Goal: Task Accomplishment & Management: Use online tool/utility

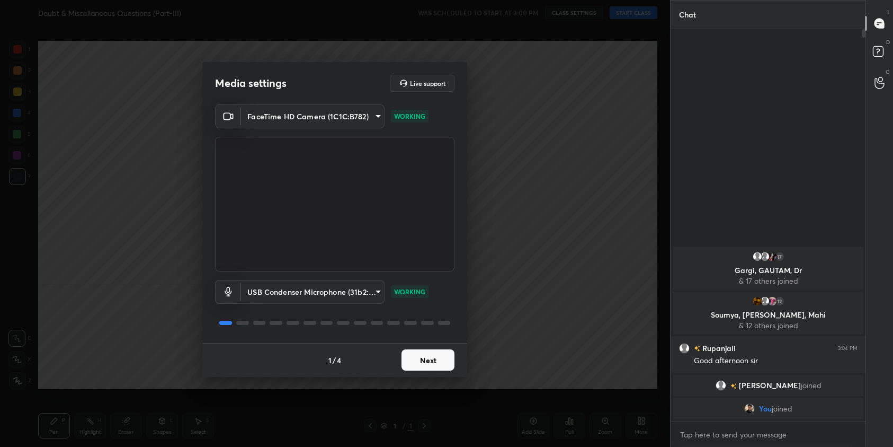
click at [425, 367] on button "Next" at bounding box center [428, 359] width 53 height 21
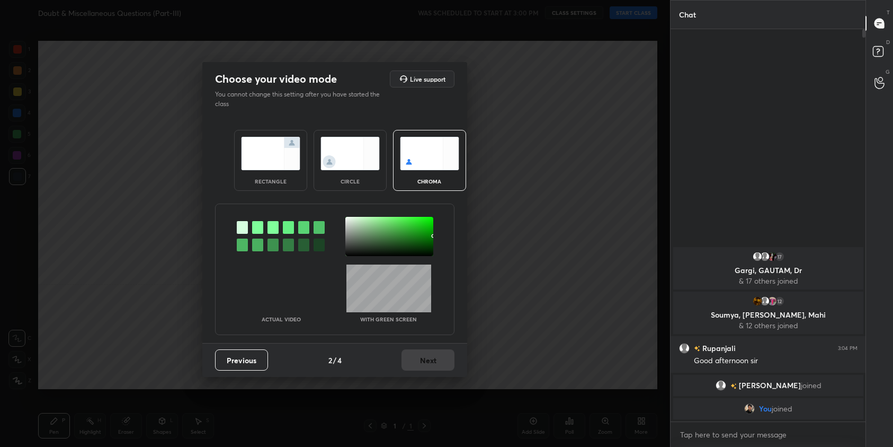
click at [288, 173] on div "rectangle" at bounding box center [270, 160] width 73 height 61
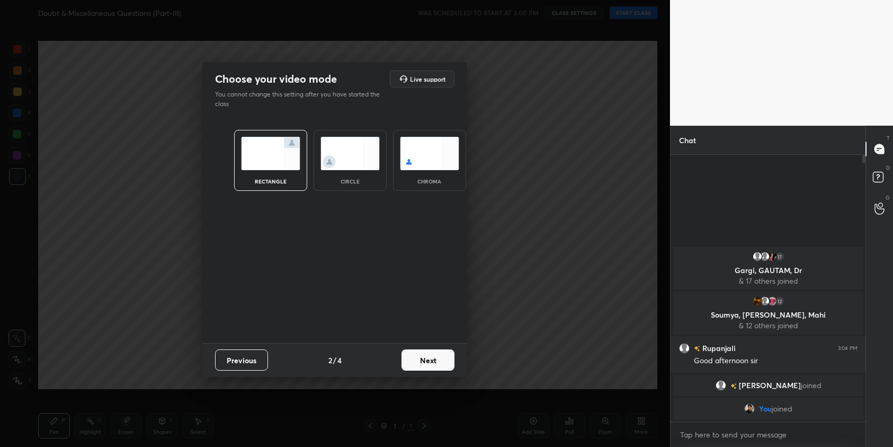
click at [445, 363] on button "Next" at bounding box center [428, 359] width 53 height 21
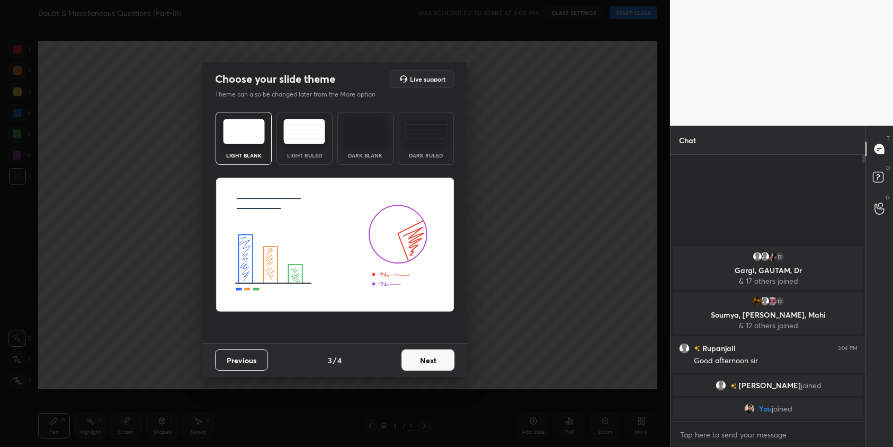
click at [450, 363] on button "Next" at bounding box center [428, 359] width 53 height 21
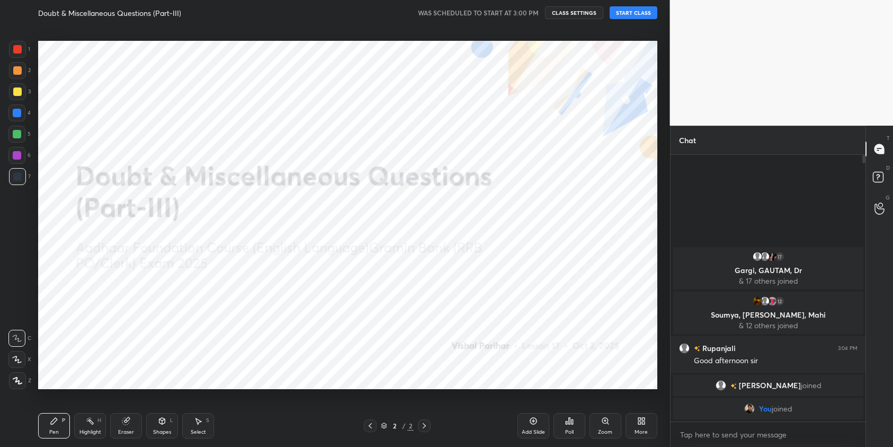
click at [624, 16] on button "START CLASS" at bounding box center [634, 12] width 48 height 13
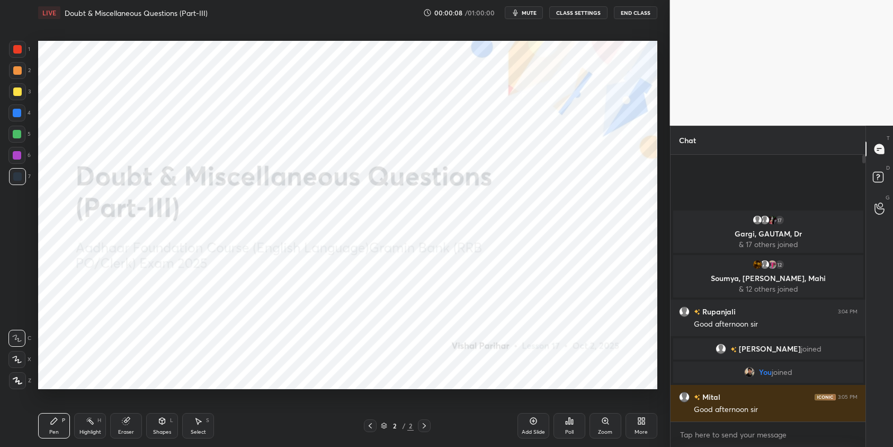
click at [639, 421] on icon at bounding box center [639, 422] width 3 height 3
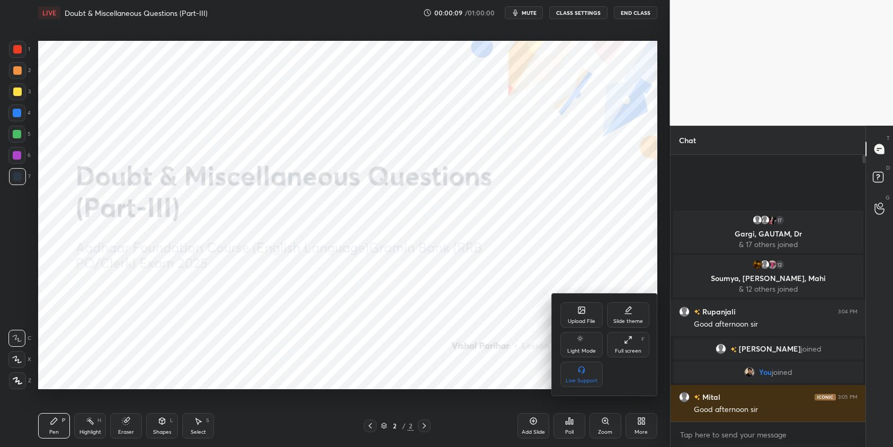
click at [592, 312] on div "Upload File" at bounding box center [581, 314] width 42 height 25
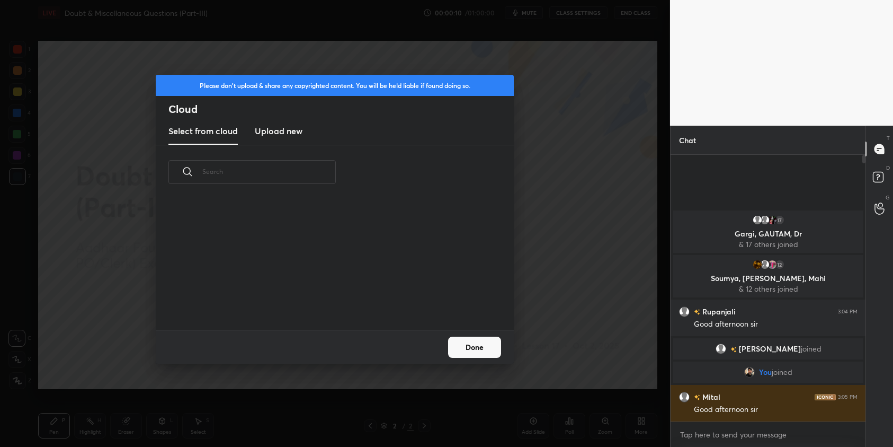
scroll to position [130, 340]
click at [279, 119] on new "Upload new" at bounding box center [279, 131] width 48 height 26
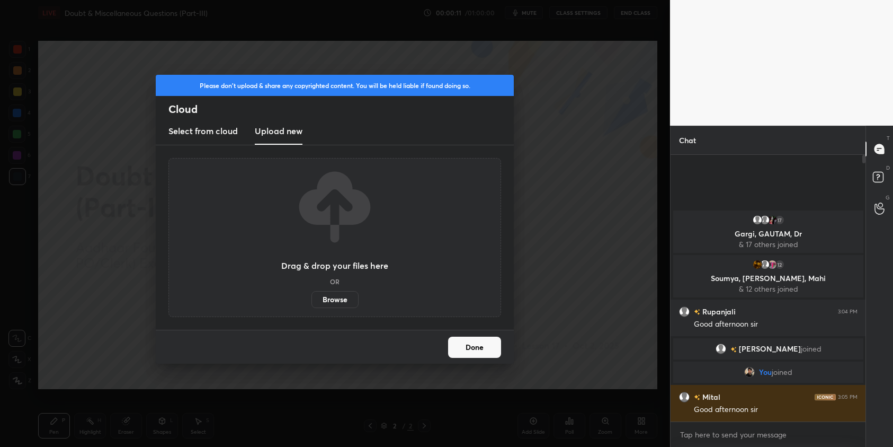
click at [335, 304] on label "Browse" at bounding box center [334, 299] width 47 height 17
click at [311, 304] on input "Browse" at bounding box center [311, 299] width 0 height 17
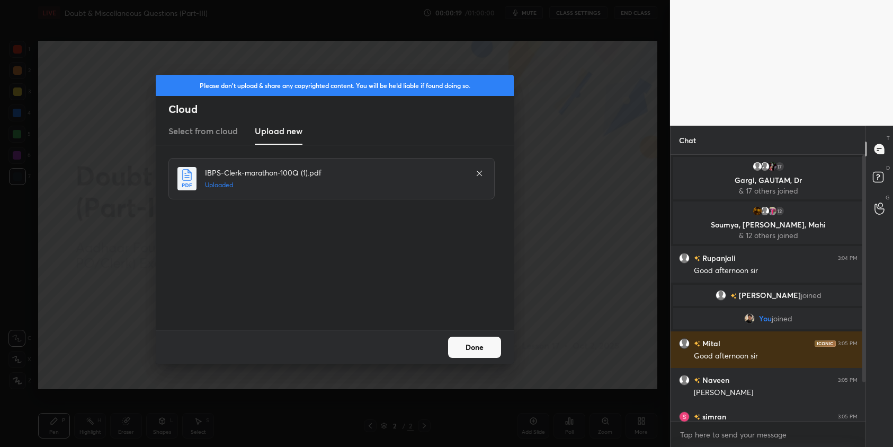
click at [491, 349] on button "Done" at bounding box center [474, 346] width 53 height 21
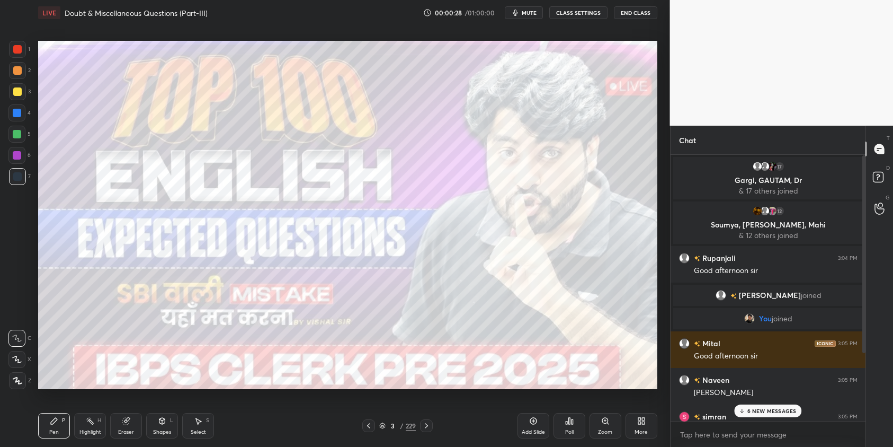
scroll to position [93, 0]
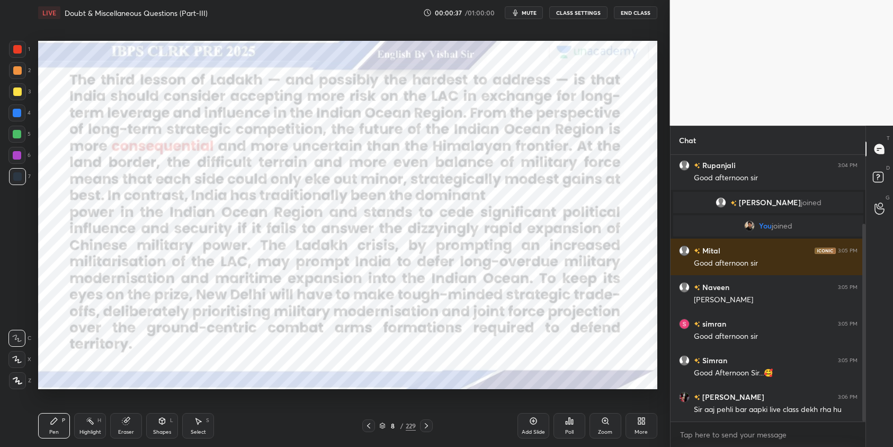
click at [386, 429] on div "8 / 229" at bounding box center [397, 426] width 37 height 10
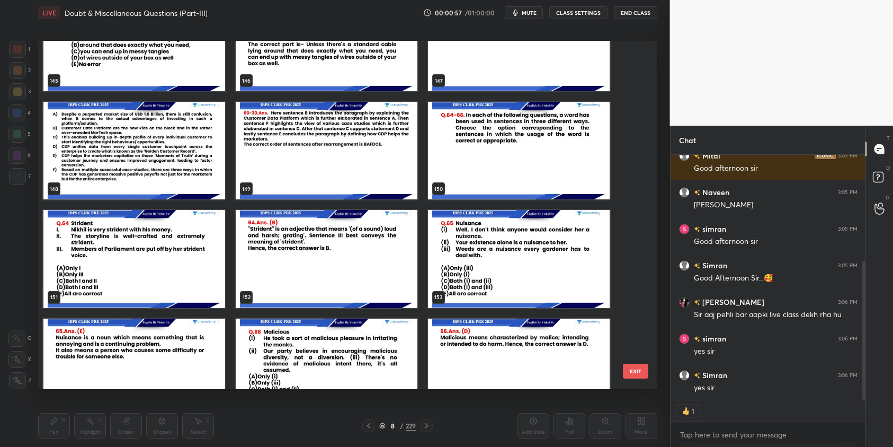
scroll to position [5258, 0]
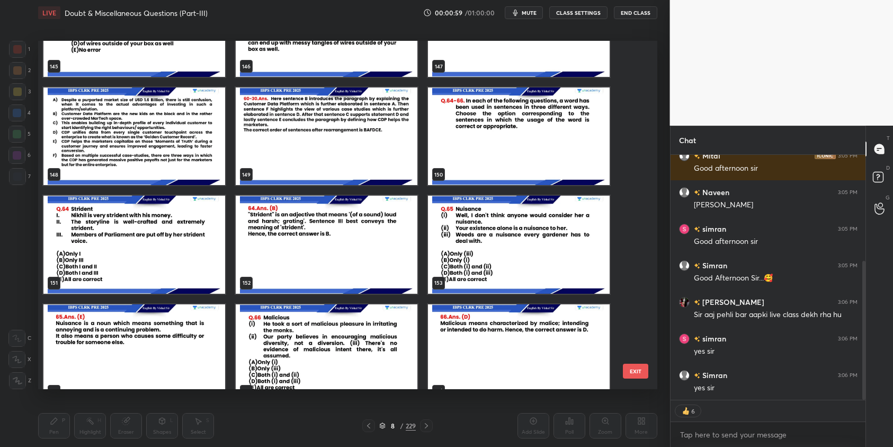
click at [487, 158] on img "grid" at bounding box center [519, 135] width 182 height 97
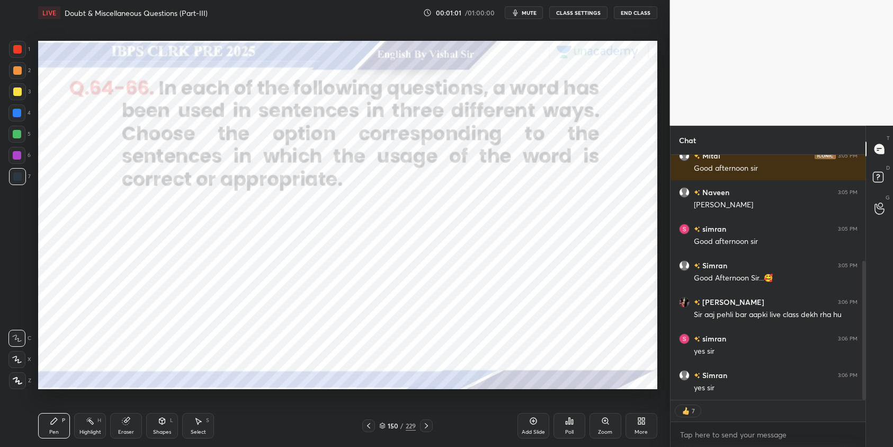
click at [17, 48] on div at bounding box center [17, 49] width 8 height 8
click at [22, 377] on div at bounding box center [17, 380] width 17 height 17
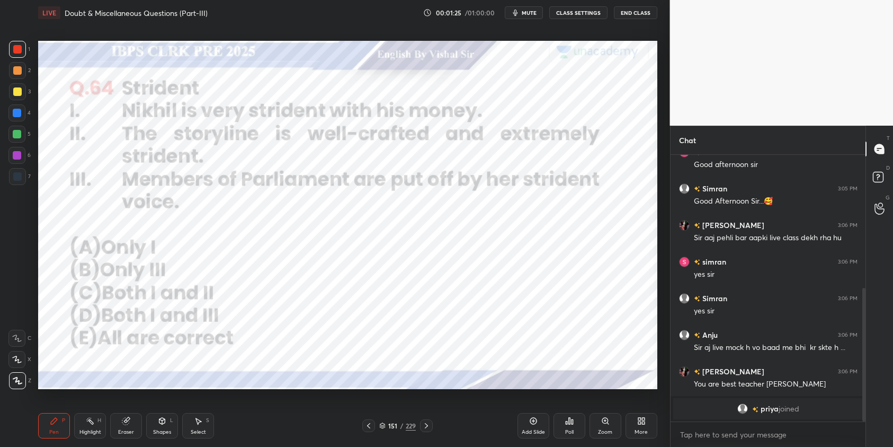
scroll to position [278, 0]
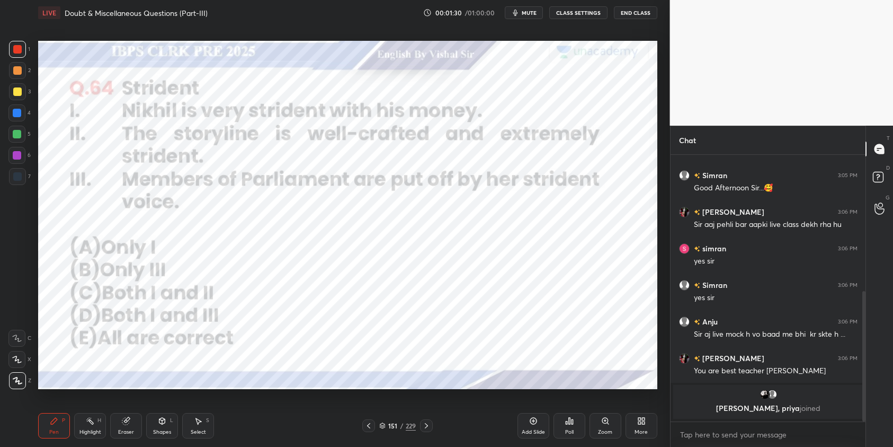
click at [534, 14] on span "mute" at bounding box center [529, 12] width 15 height 7
click at [575, 425] on div "Poll" at bounding box center [570, 425] width 32 height 25
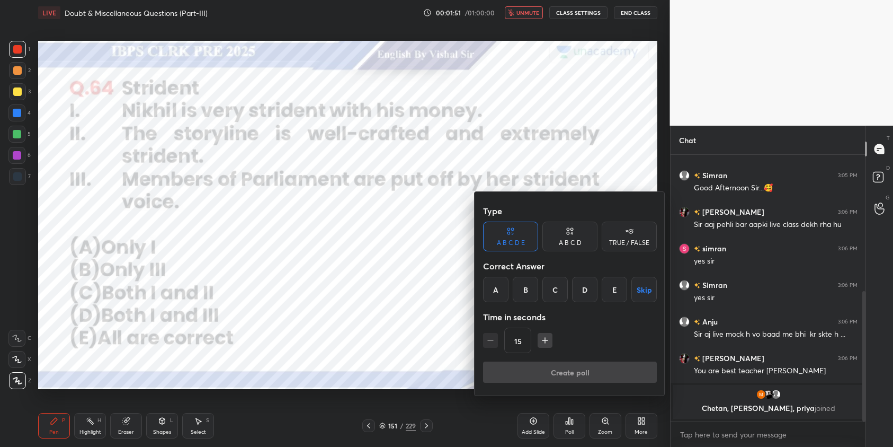
drag, startPoint x: 524, startPoint y: 283, endPoint x: 527, endPoint y: 295, distance: 12.0
click at [526, 286] on div "B" at bounding box center [525, 289] width 25 height 25
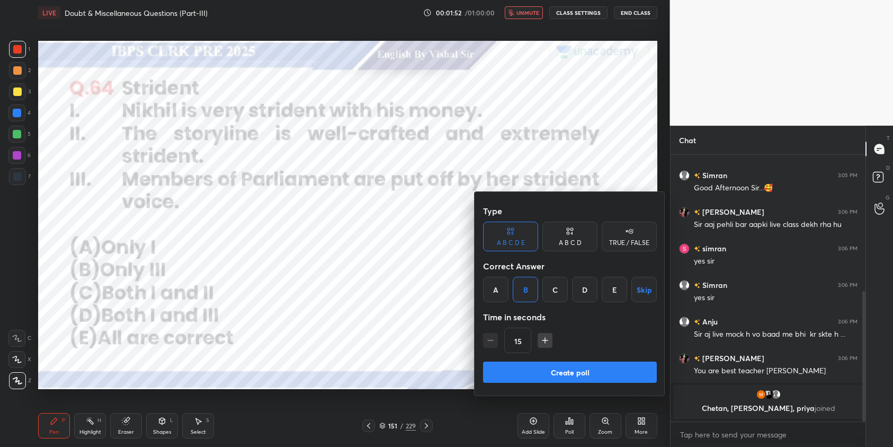
drag, startPoint x: 606, startPoint y: 365, endPoint x: 609, endPoint y: 295, distance: 70.0
click at [609, 360] on div "Type A B C D E A B C D TRUE / FALSE Correct Answer A B C D E Skip Time in secon…" at bounding box center [570, 293] width 191 height 203
click at [530, 14] on div at bounding box center [446, 223] width 893 height 447
click at [530, 14] on div "Type A B C D E A B C D TRUE / FALSE Correct Answer A B C D E Skip Time in secon…" at bounding box center [446, 223] width 893 height 447
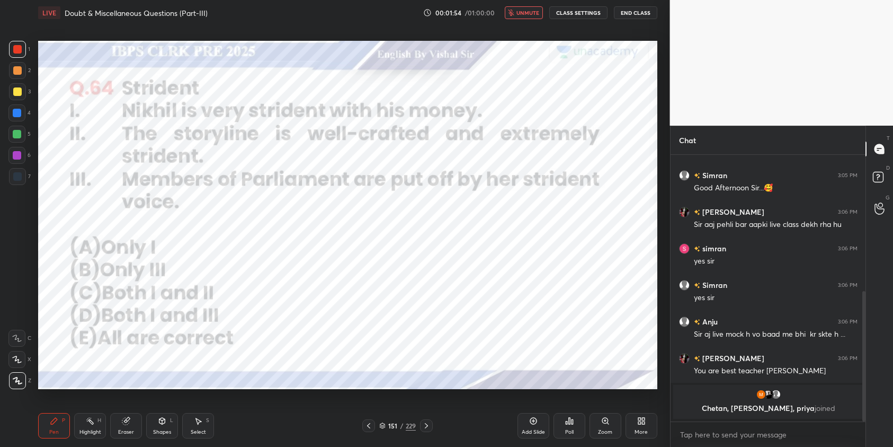
click at [530, 14] on span "unmute" at bounding box center [527, 12] width 23 height 7
click at [572, 424] on icon at bounding box center [573, 421] width 2 height 5
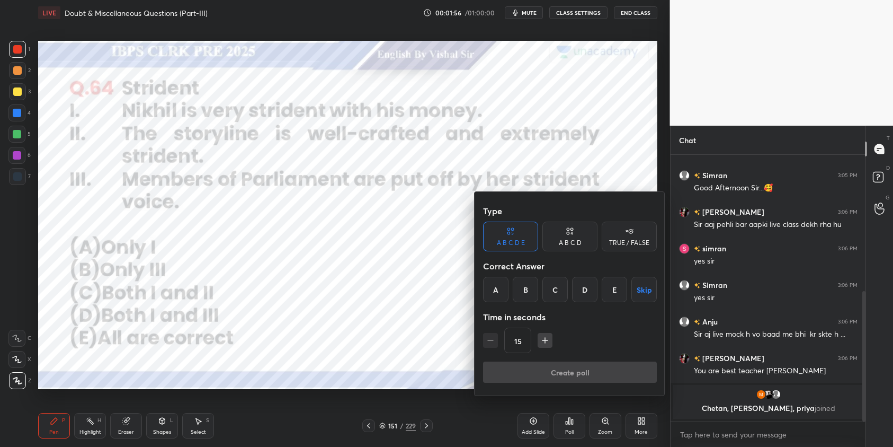
click at [526, 288] on div "B" at bounding box center [525, 289] width 25 height 25
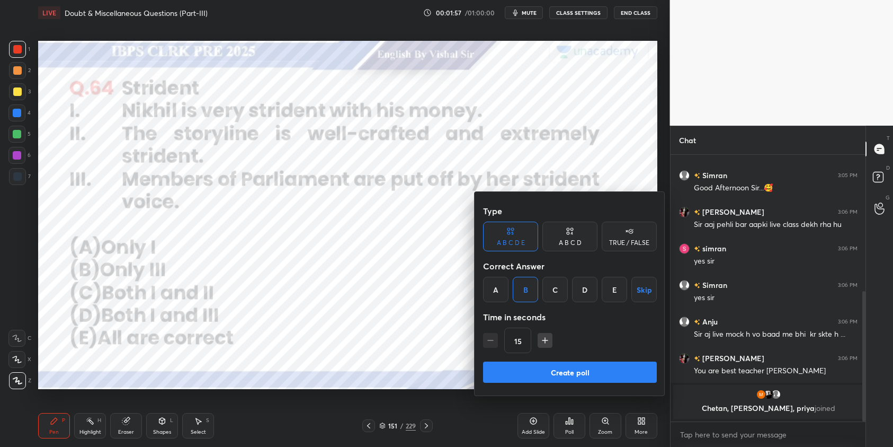
drag, startPoint x: 563, startPoint y: 368, endPoint x: 582, endPoint y: 370, distance: 19.2
click at [563, 368] on button "Create poll" at bounding box center [570, 371] width 174 height 21
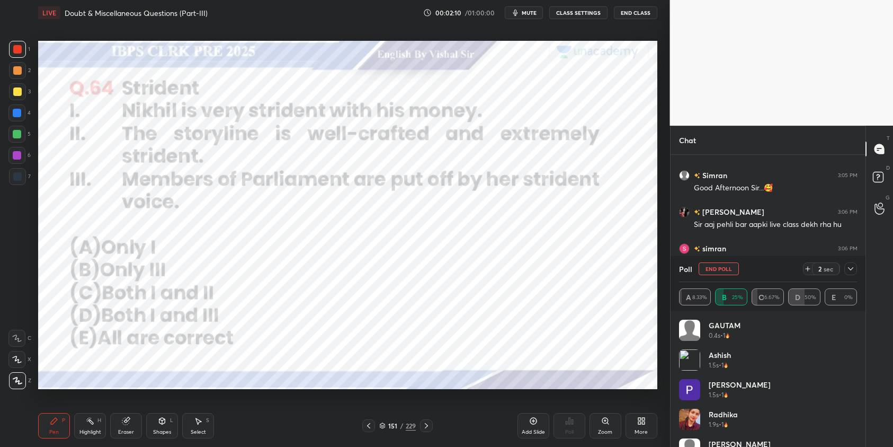
scroll to position [341, 0]
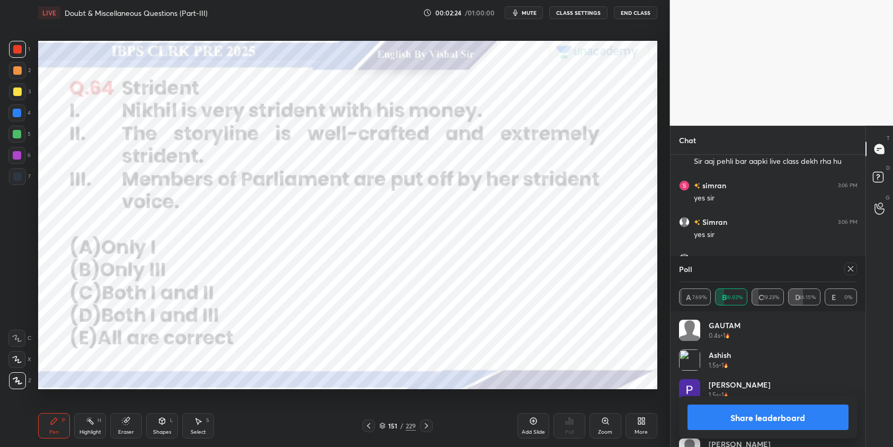
click at [853, 267] on icon at bounding box center [850, 268] width 8 height 8
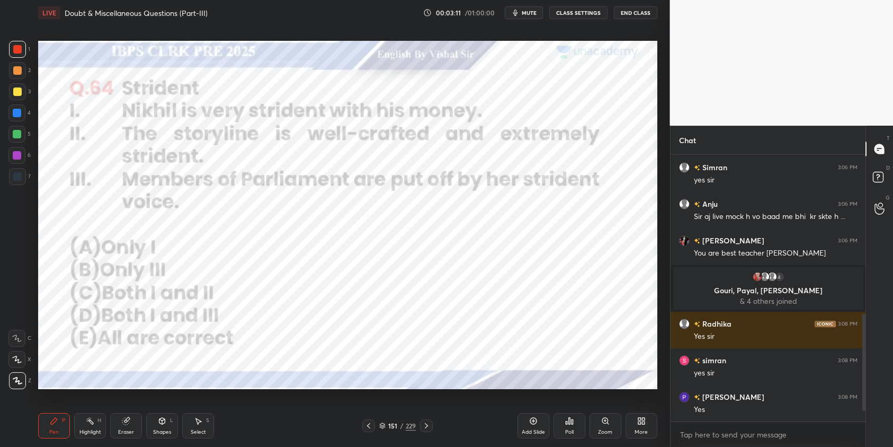
scroll to position [468, 0]
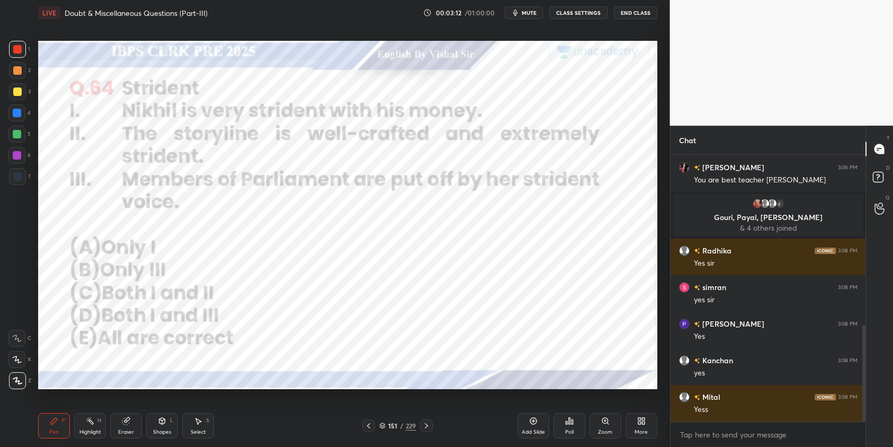
click at [427, 426] on icon at bounding box center [426, 425] width 8 height 8
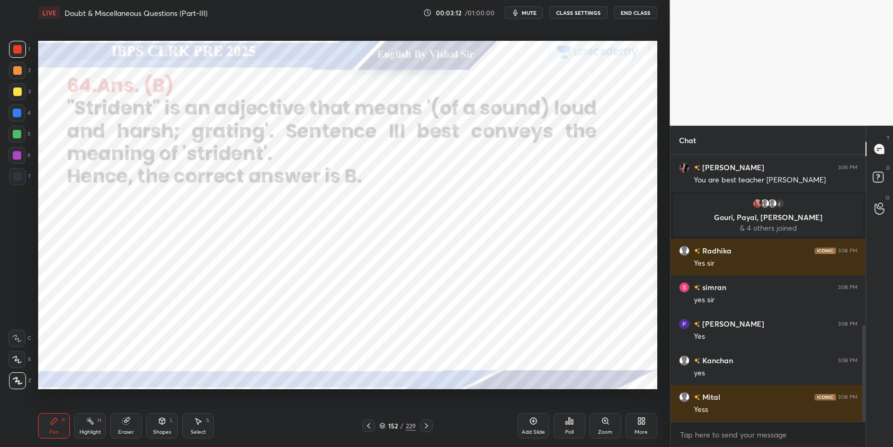
click at [425, 426] on icon at bounding box center [426, 425] width 8 height 8
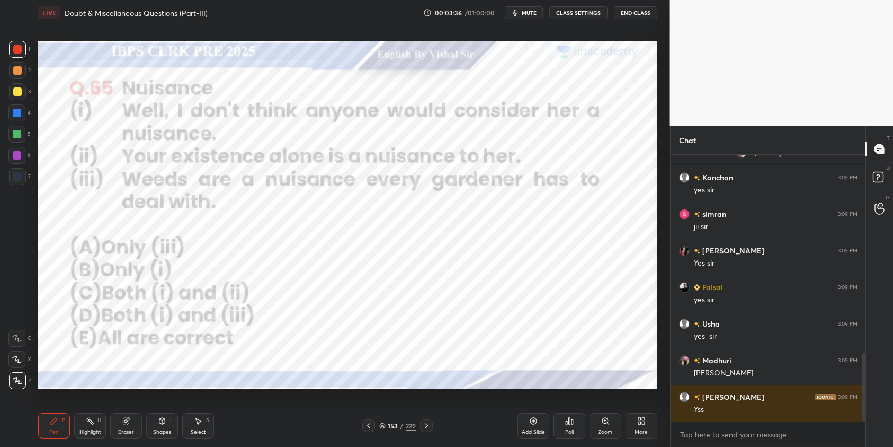
scroll to position [774, 0]
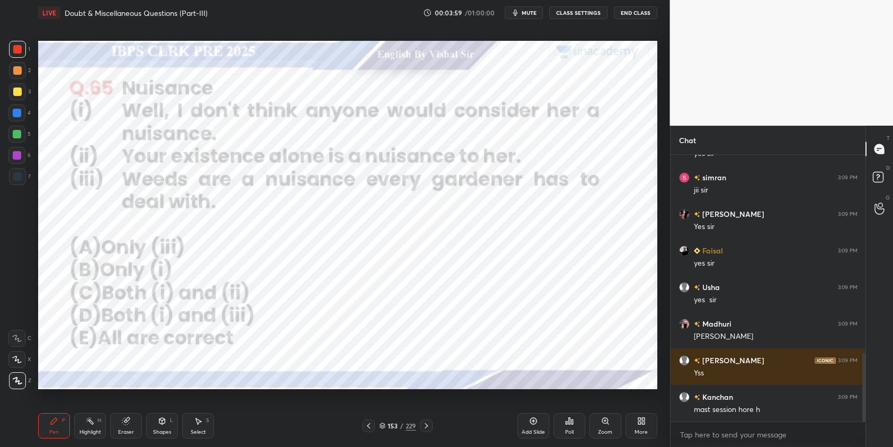
click at [566, 424] on icon at bounding box center [567, 422] width 2 height 3
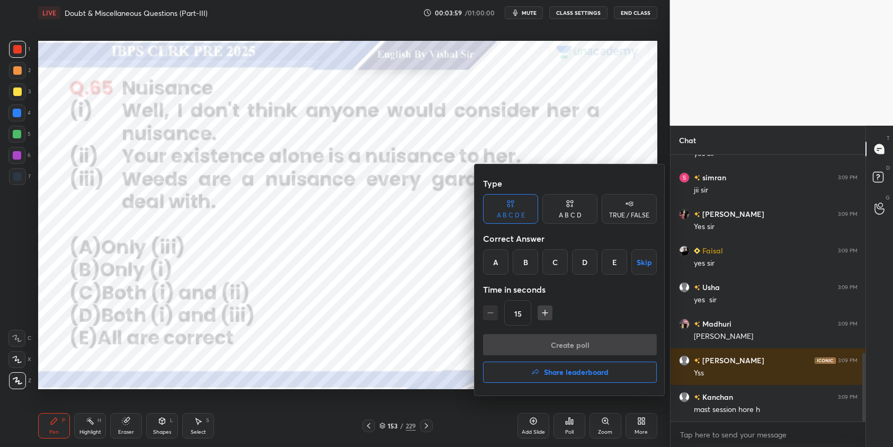
click at [614, 266] on div "E" at bounding box center [614, 261] width 25 height 25
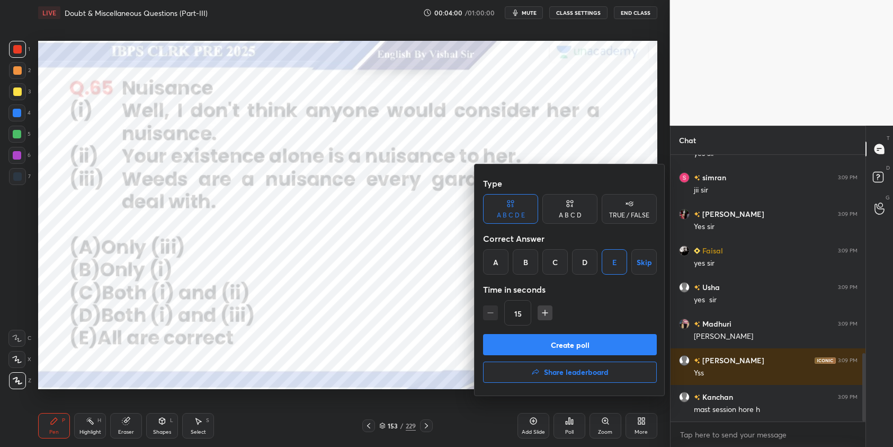
click at [594, 337] on button "Create poll" at bounding box center [570, 344] width 174 height 21
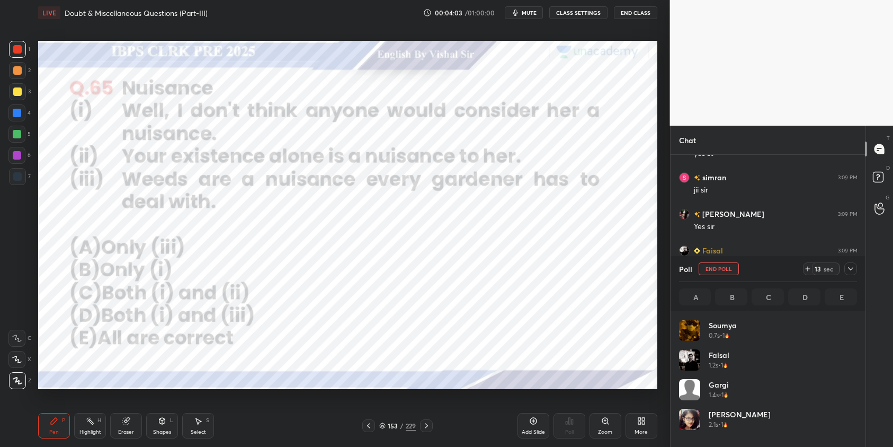
scroll to position [124, 175]
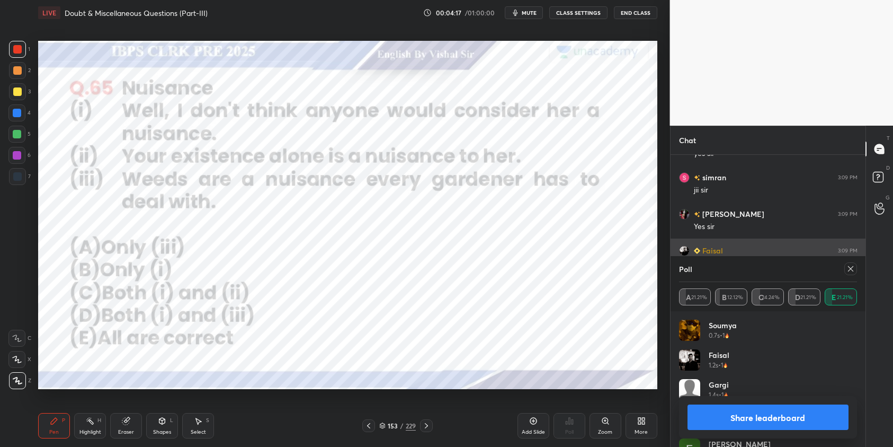
click at [852, 269] on icon at bounding box center [850, 268] width 8 height 8
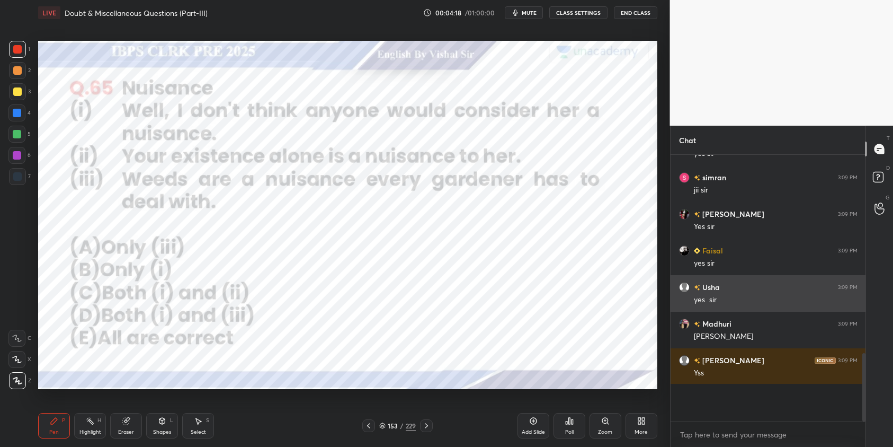
scroll to position [4, 4]
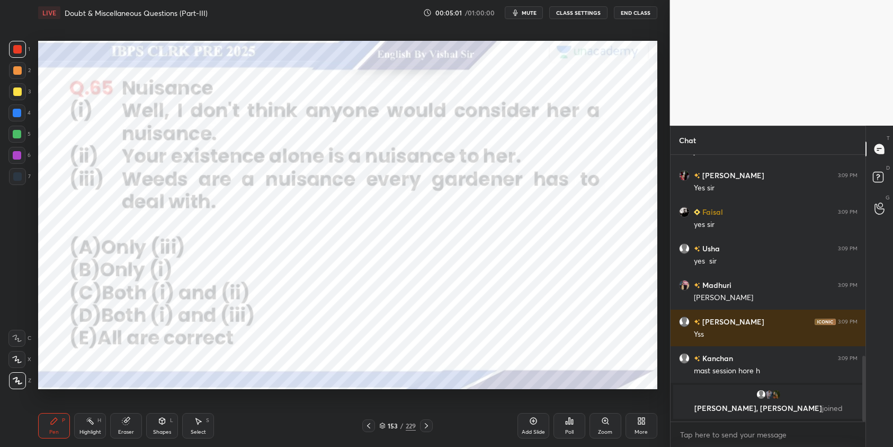
click at [427, 429] on icon at bounding box center [426, 425] width 8 height 8
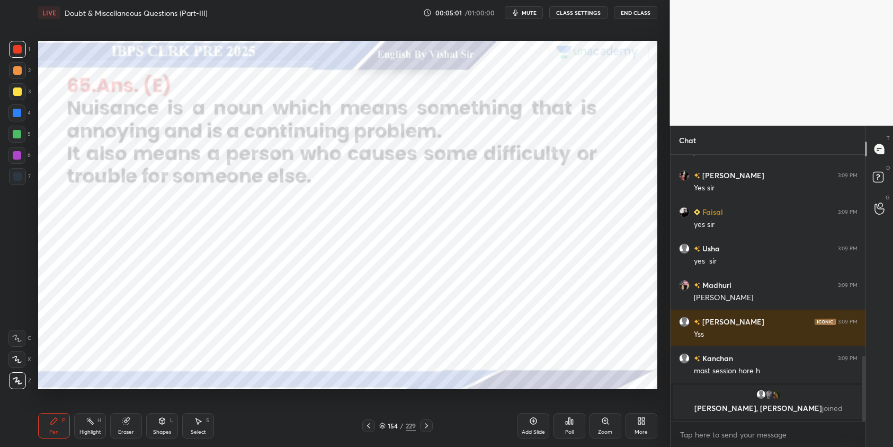
click at [427, 429] on icon at bounding box center [426, 425] width 8 height 8
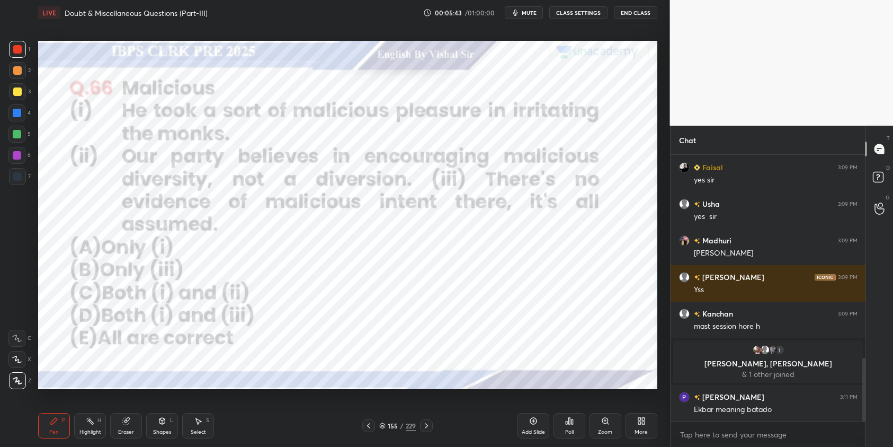
scroll to position [847, 0]
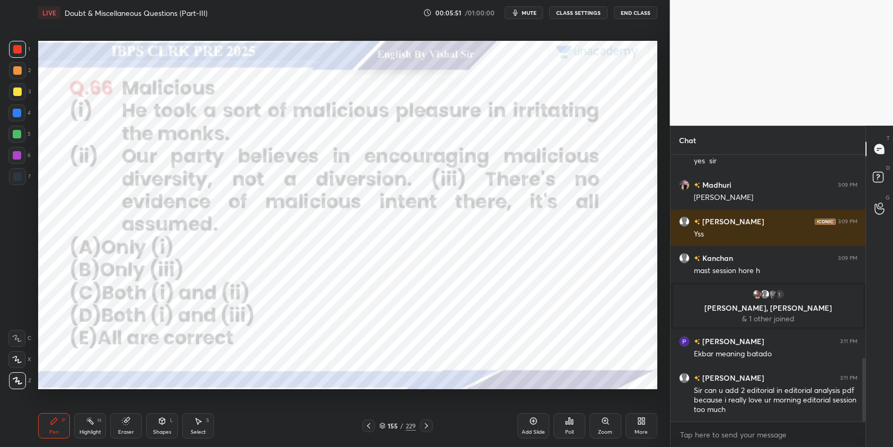
click at [570, 426] on div "Poll" at bounding box center [570, 425] width 32 height 25
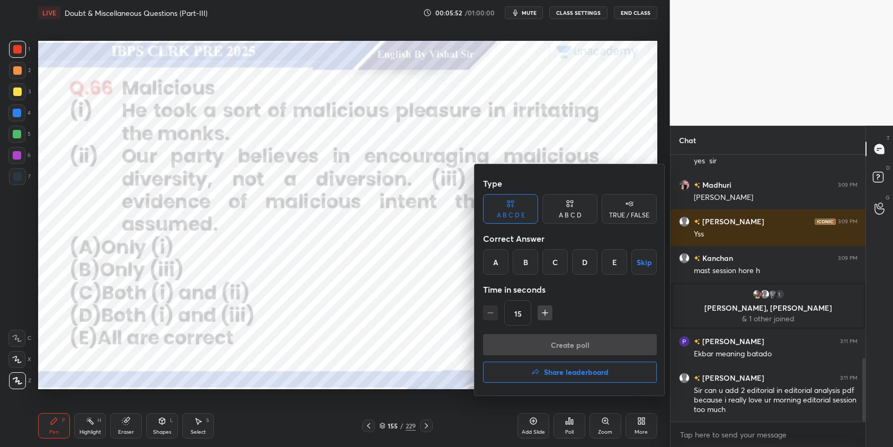
click at [590, 270] on div "D" at bounding box center [584, 261] width 25 height 25
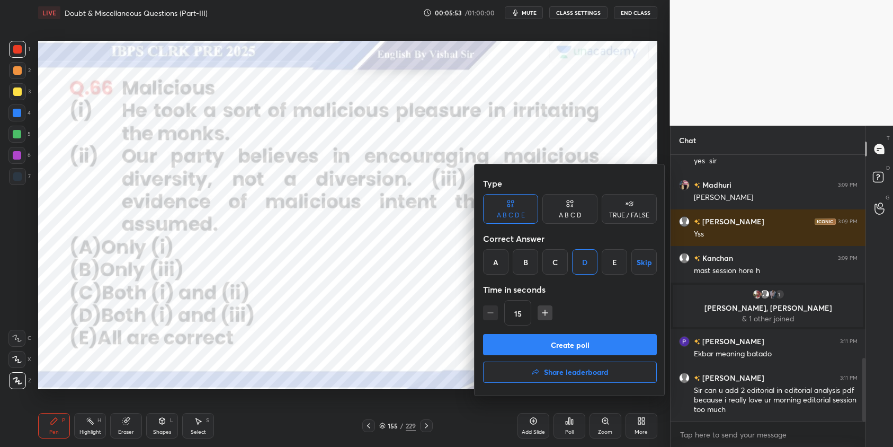
click at [604, 338] on button "Create poll" at bounding box center [570, 344] width 174 height 21
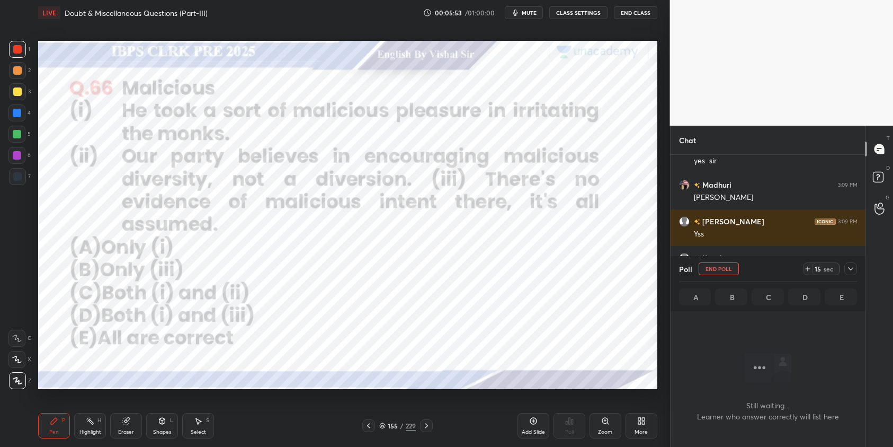
scroll to position [120, 192]
click at [851, 269] on icon at bounding box center [850, 268] width 8 height 8
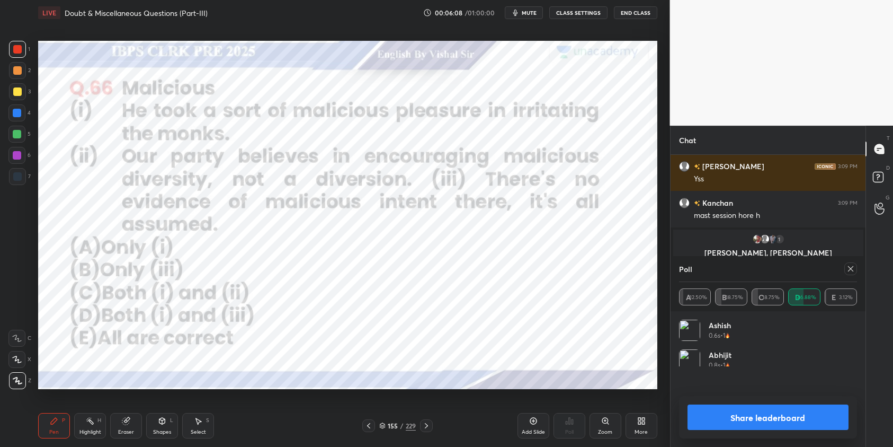
scroll to position [124, 175]
click at [854, 269] on icon at bounding box center [850, 268] width 8 height 8
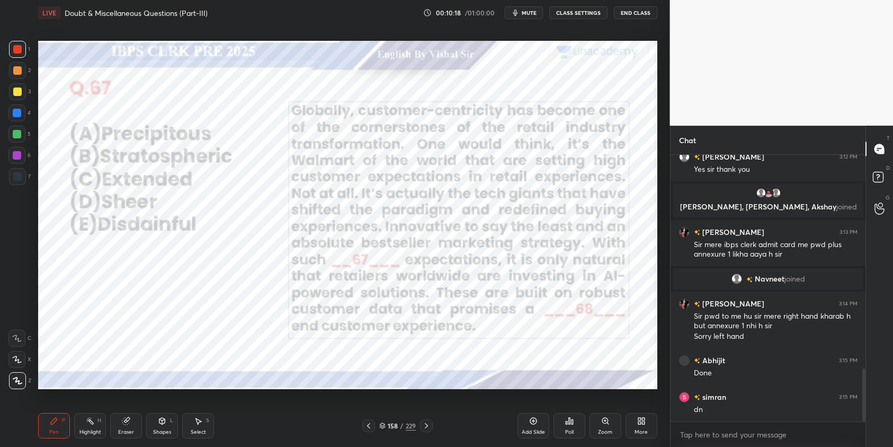
scroll to position [1080, 0]
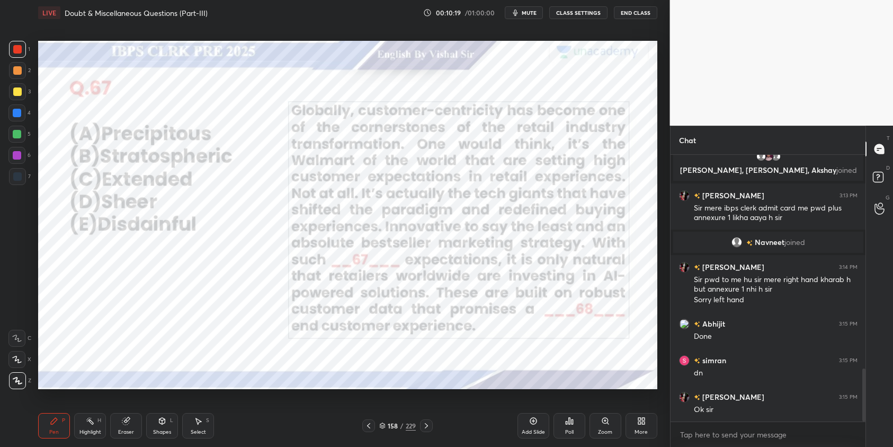
click at [528, 12] on span "mute" at bounding box center [529, 12] width 15 height 7
click at [523, 13] on span "unmute" at bounding box center [527, 12] width 23 height 7
click at [564, 426] on div "Poll" at bounding box center [570, 425] width 32 height 25
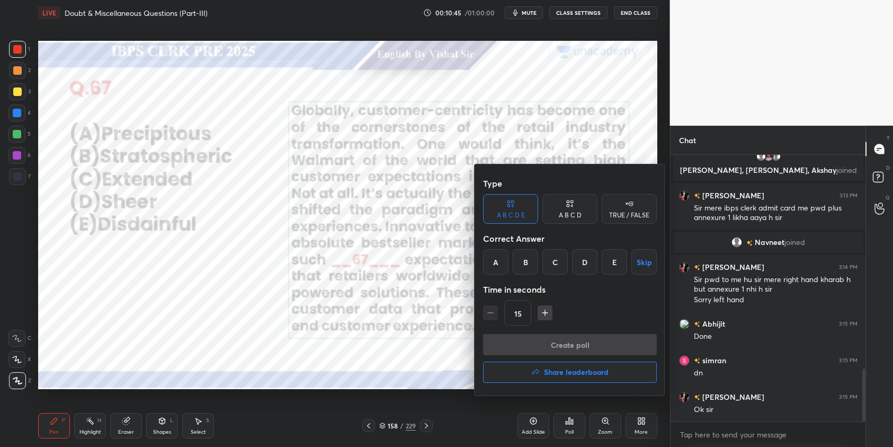
click at [528, 265] on div "B" at bounding box center [525, 261] width 25 height 25
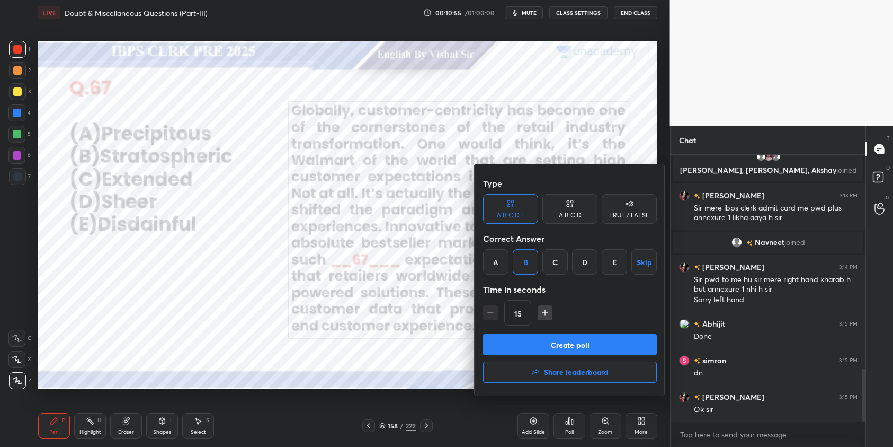
click at [520, 14] on div at bounding box center [446, 223] width 893 height 447
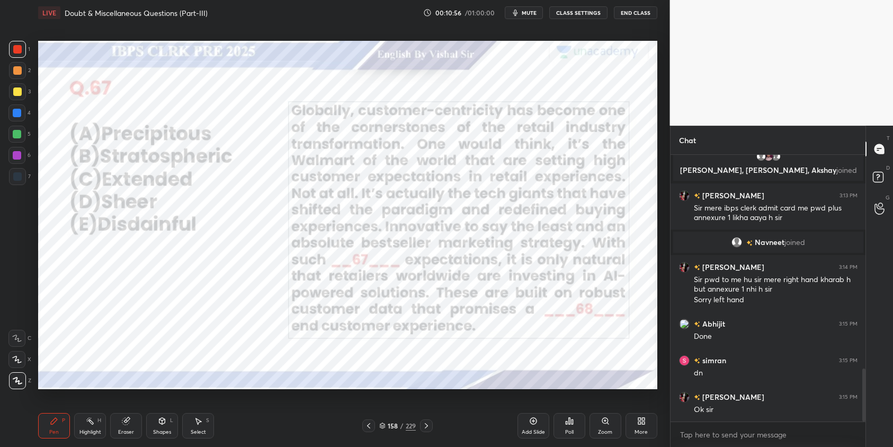
click at [528, 13] on span "mute" at bounding box center [529, 12] width 15 height 7
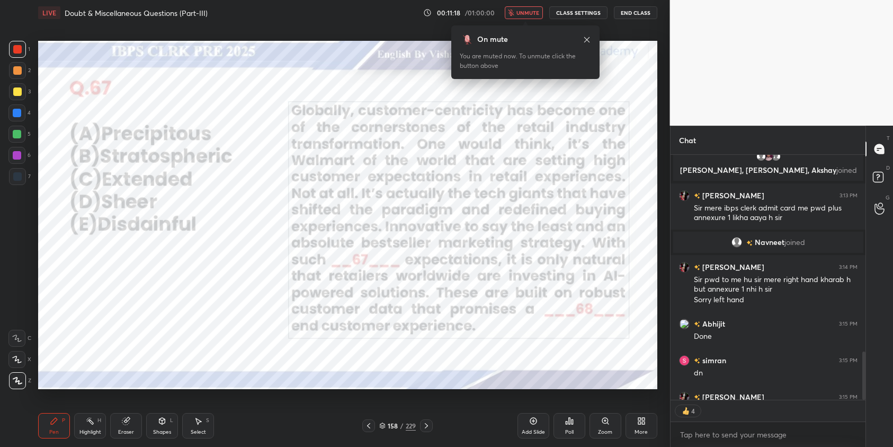
scroll to position [1127, 0]
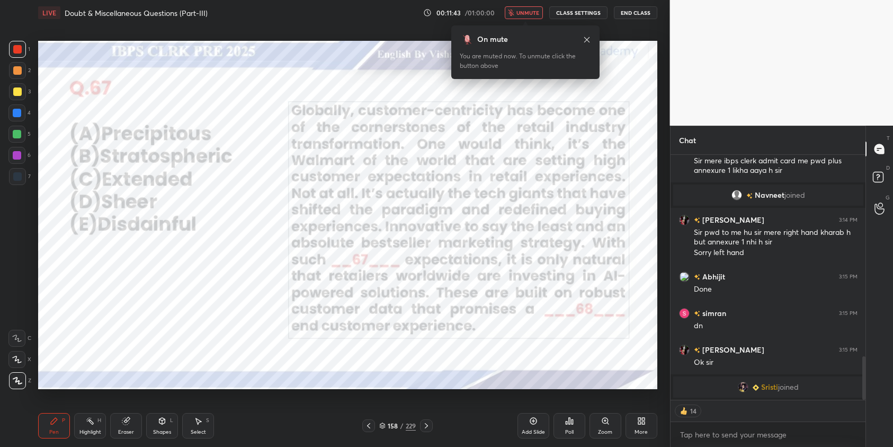
drag, startPoint x: 533, startPoint y: 13, endPoint x: 537, endPoint y: 17, distance: 6.0
click at [532, 12] on span "unmute" at bounding box center [527, 12] width 23 height 7
type textarea "x"
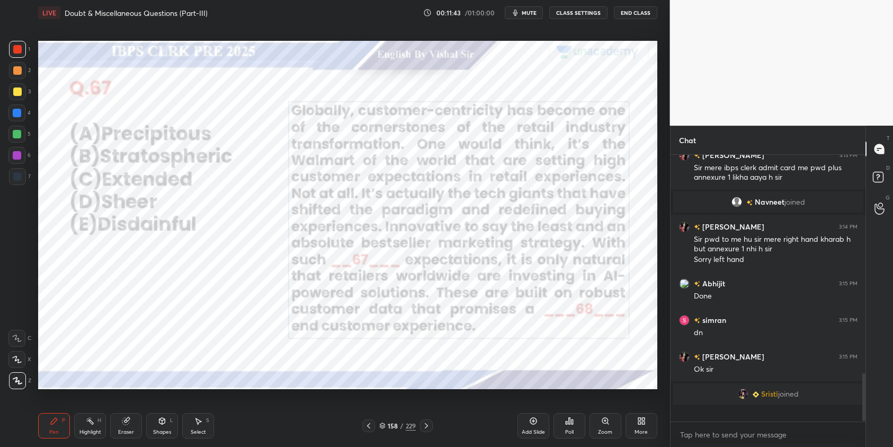
scroll to position [1105, 0]
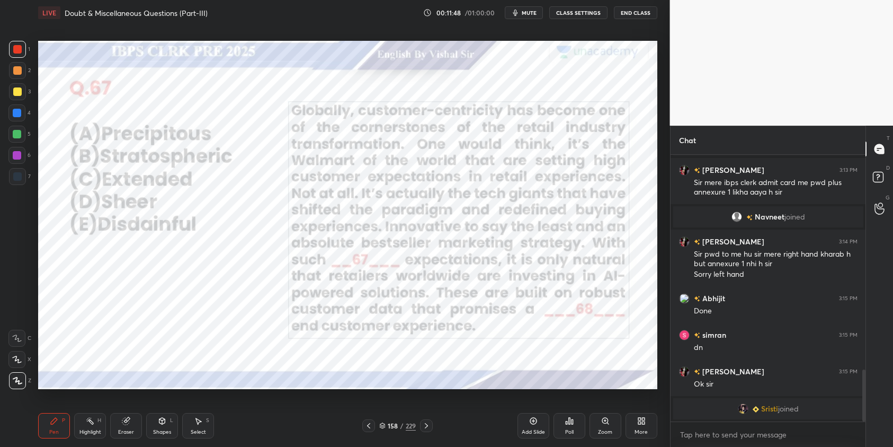
click at [561, 419] on div "Poll" at bounding box center [570, 425] width 32 height 25
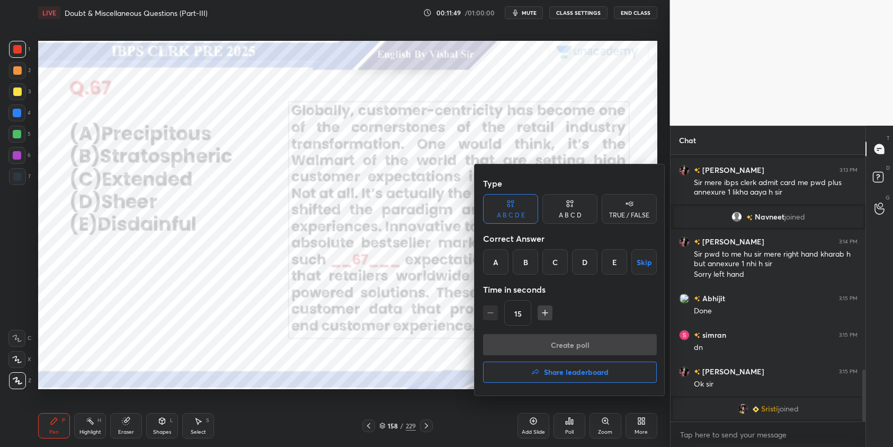
click at [528, 265] on div "B" at bounding box center [525, 261] width 25 height 25
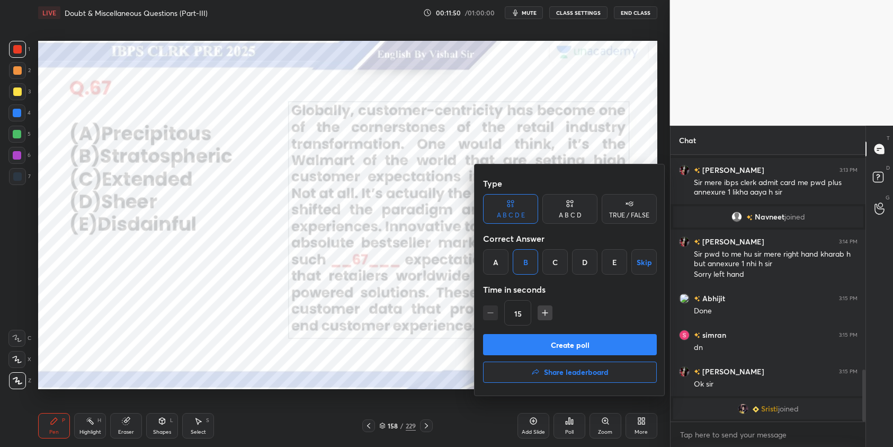
click at [571, 345] on button "Create poll" at bounding box center [570, 344] width 174 height 21
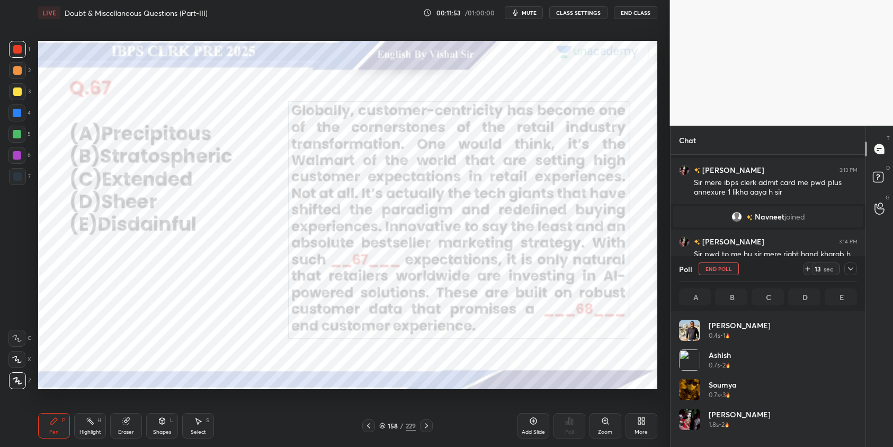
scroll to position [124, 175]
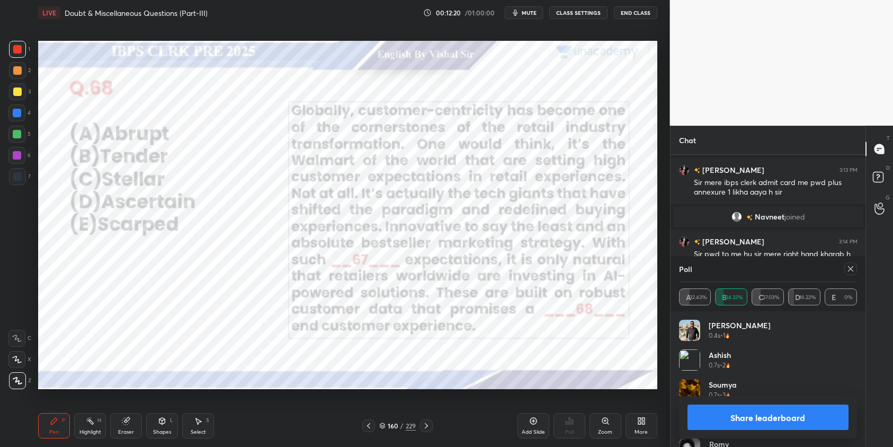
click at [851, 271] on icon at bounding box center [850, 268] width 8 height 8
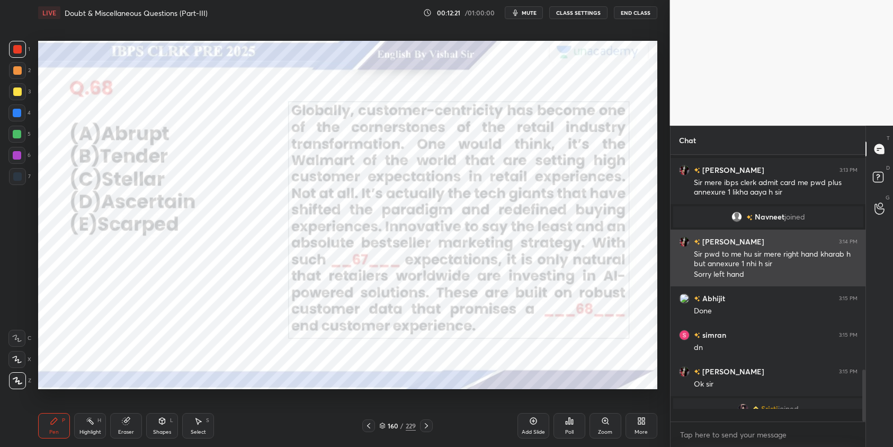
scroll to position [175, 192]
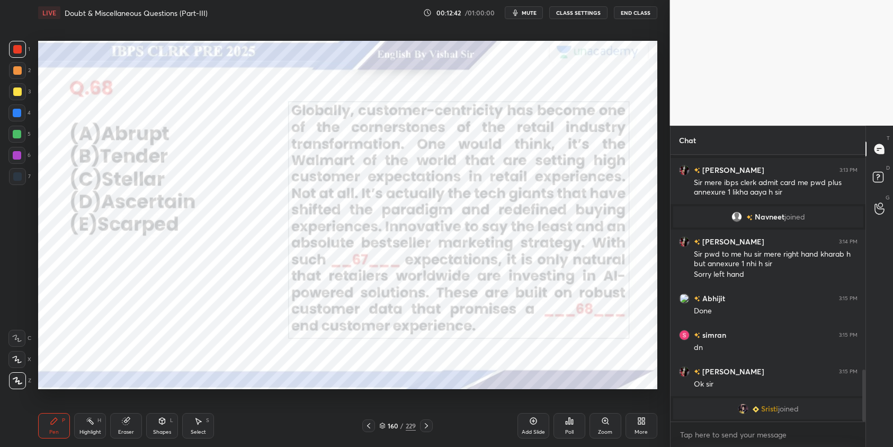
click at [569, 422] on icon at bounding box center [569, 420] width 2 height 6
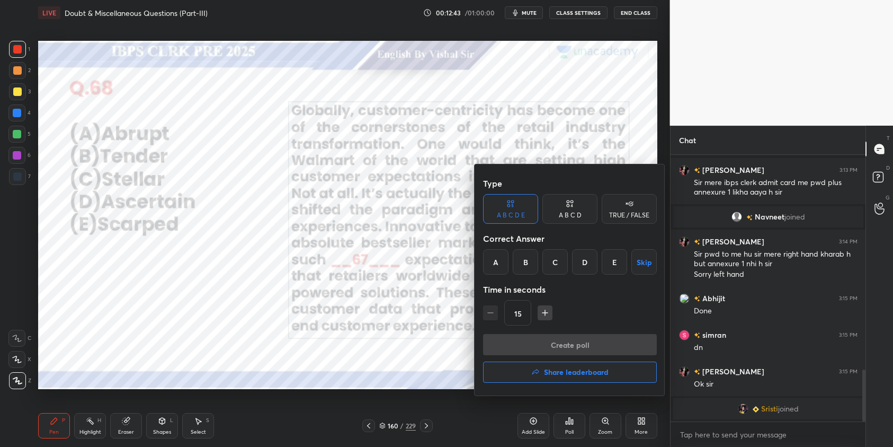
drag, startPoint x: 556, startPoint y: 265, endPoint x: 569, endPoint y: 296, distance: 32.8
click at [556, 265] on div "C" at bounding box center [554, 261] width 25 height 25
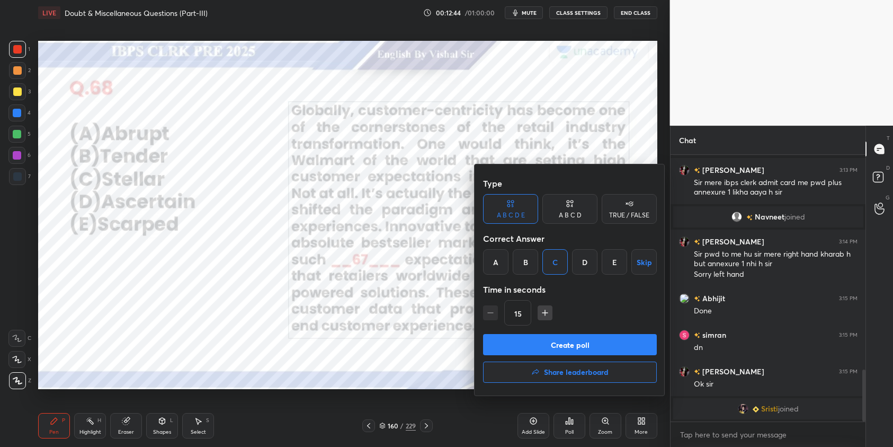
scroll to position [4, 4]
click at [594, 345] on button "Create poll" at bounding box center [570, 344] width 174 height 21
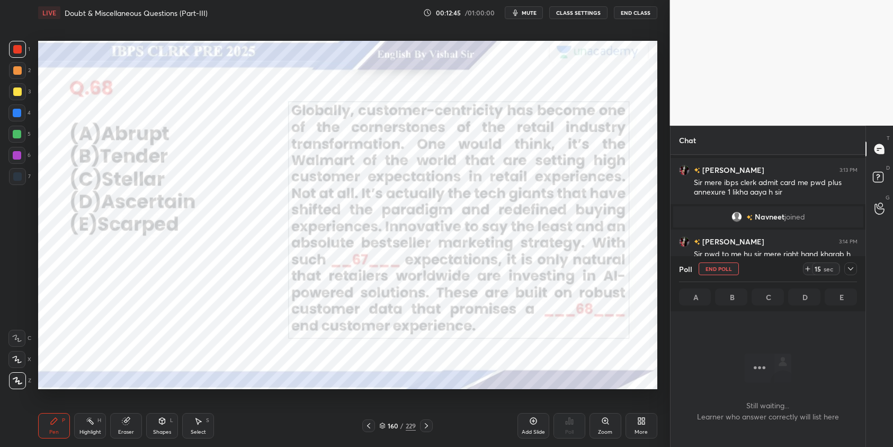
scroll to position [192, 192]
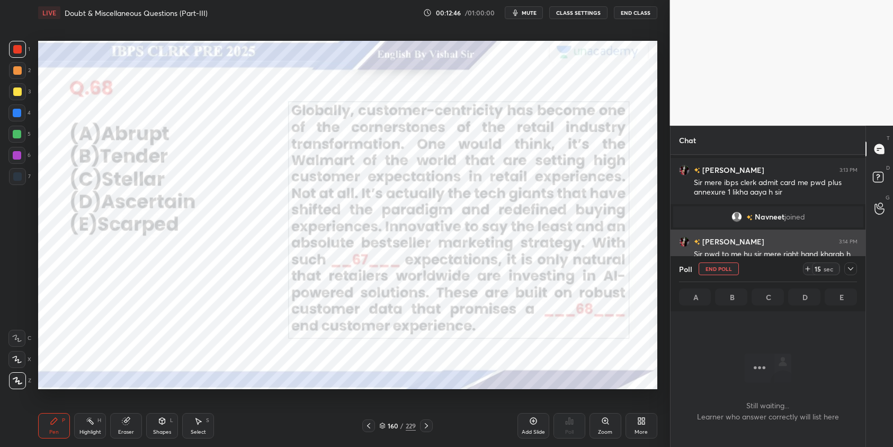
drag, startPoint x: 852, startPoint y: 269, endPoint x: 849, endPoint y: 274, distance: 5.5
click at [852, 269] on icon at bounding box center [850, 268] width 8 height 8
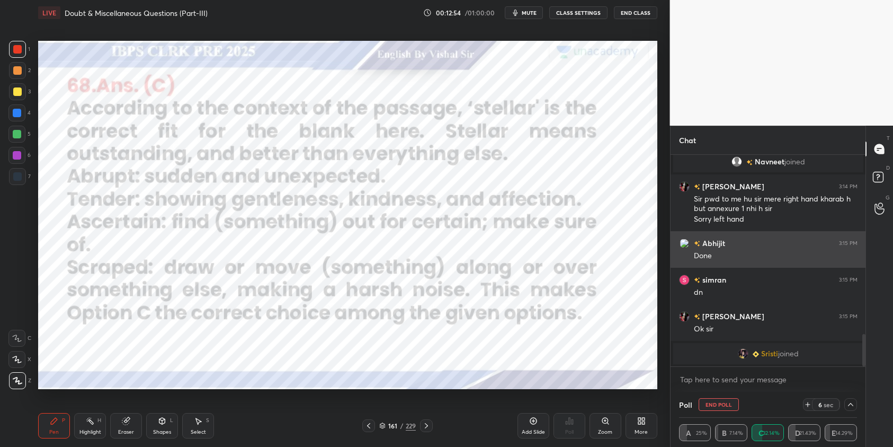
scroll to position [208, 192]
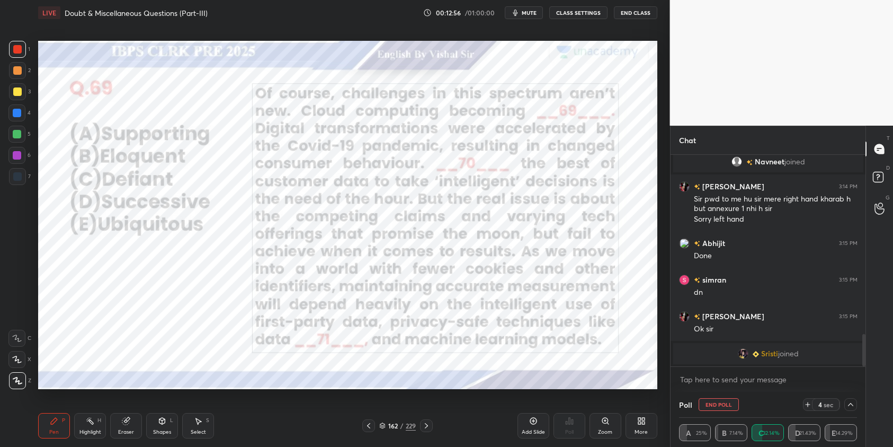
drag, startPoint x: 713, startPoint y: 406, endPoint x: 719, endPoint y: 406, distance: 5.9
click at [713, 406] on button "End Poll" at bounding box center [719, 404] width 40 height 13
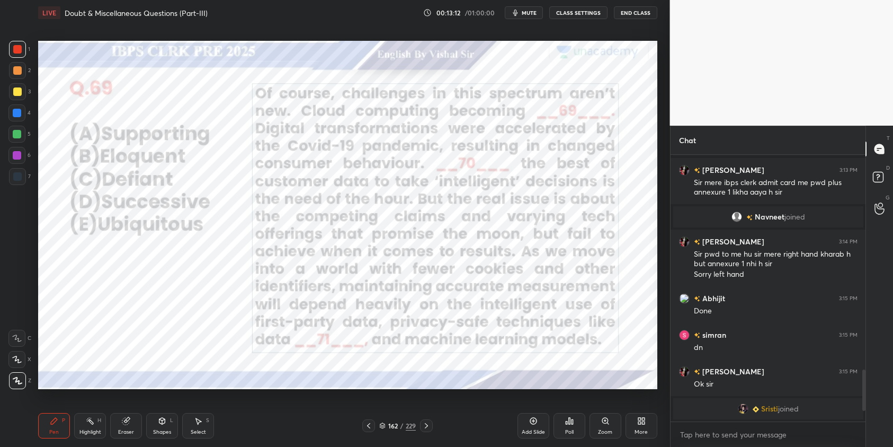
click at [569, 423] on icon at bounding box center [569, 420] width 2 height 6
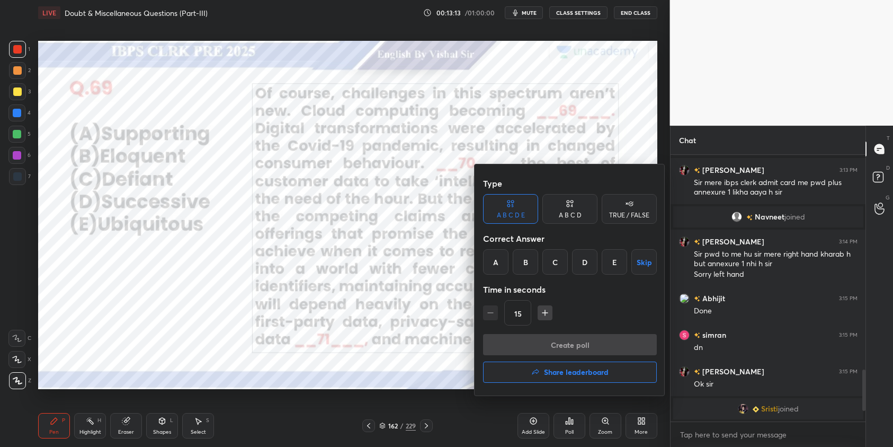
click at [611, 262] on div "E" at bounding box center [614, 261] width 25 height 25
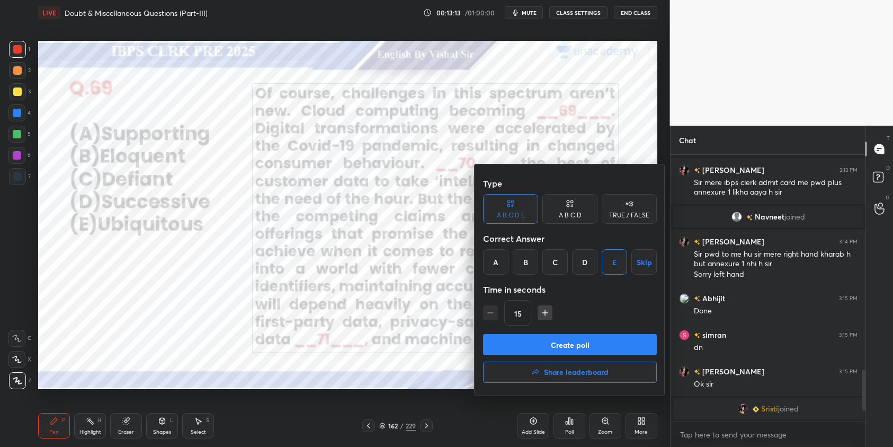
click at [582, 349] on button "Create poll" at bounding box center [570, 344] width 174 height 21
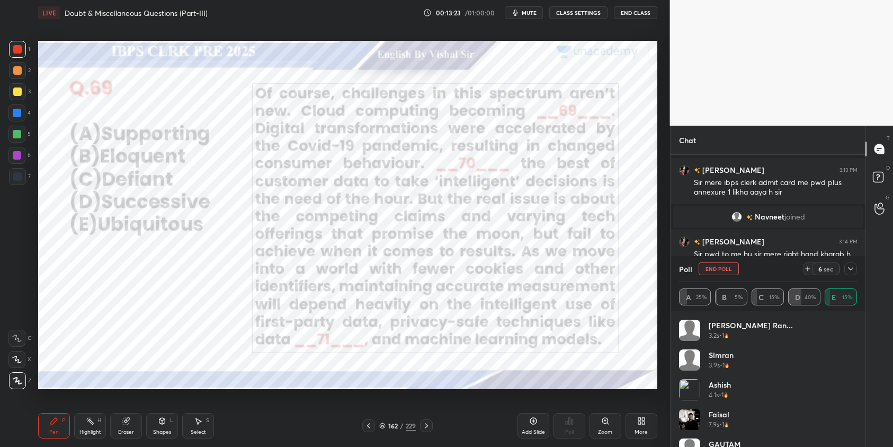
click at [722, 269] on button "End Poll" at bounding box center [719, 268] width 40 height 13
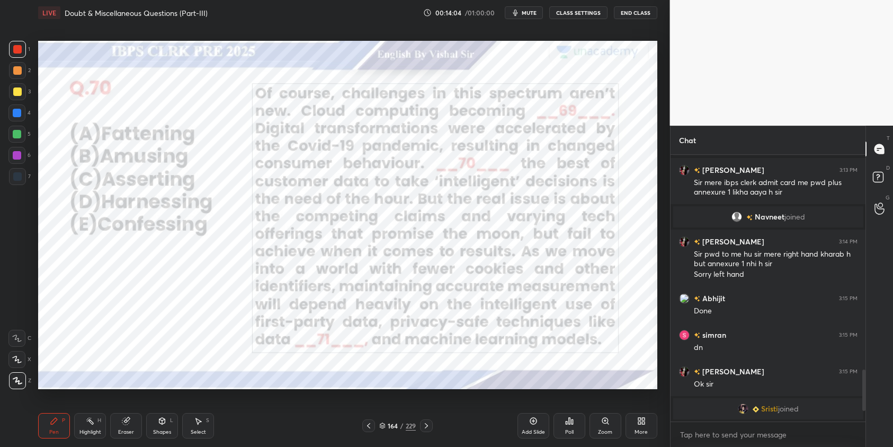
click at [573, 425] on div "Poll" at bounding box center [570, 425] width 32 height 25
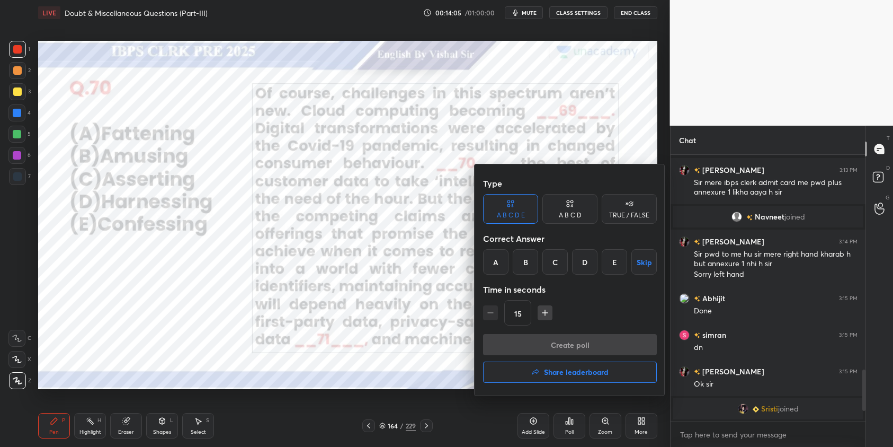
drag, startPoint x: 589, startPoint y: 266, endPoint x: 590, endPoint y: 319, distance: 53.5
click at [589, 270] on div "D" at bounding box center [584, 261] width 25 height 25
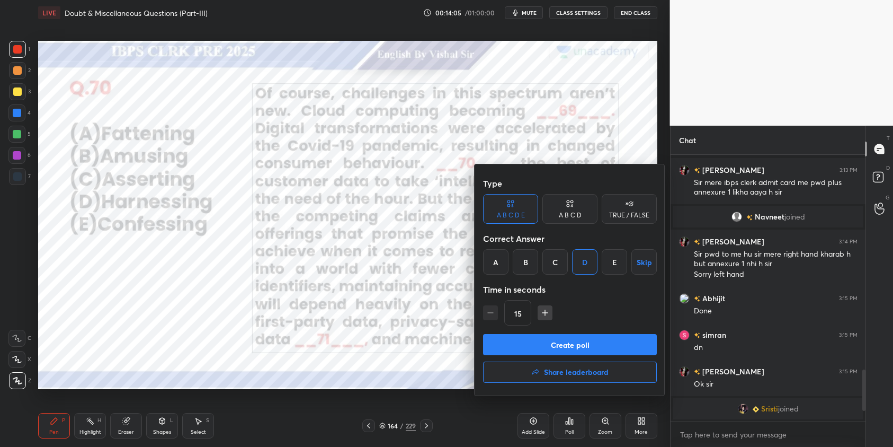
drag, startPoint x: 592, startPoint y: 350, endPoint x: 598, endPoint y: 345, distance: 7.9
click at [592, 350] on button "Create poll" at bounding box center [570, 344] width 174 height 21
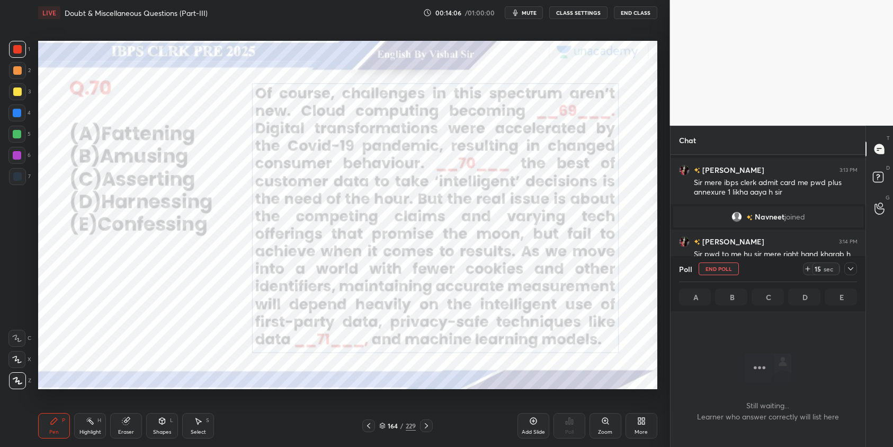
scroll to position [120, 192]
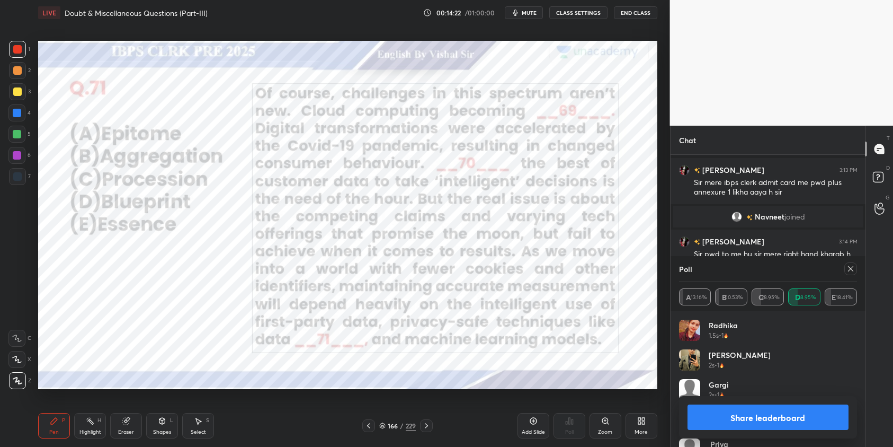
click at [853, 269] on icon at bounding box center [850, 268] width 8 height 8
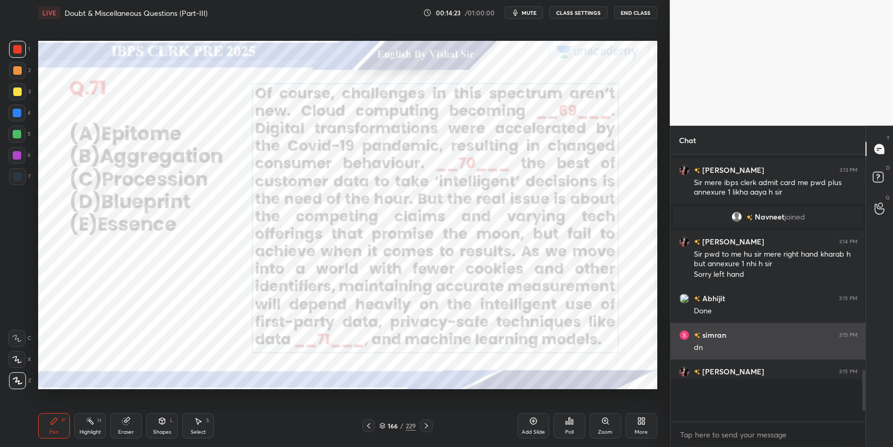
scroll to position [4, 4]
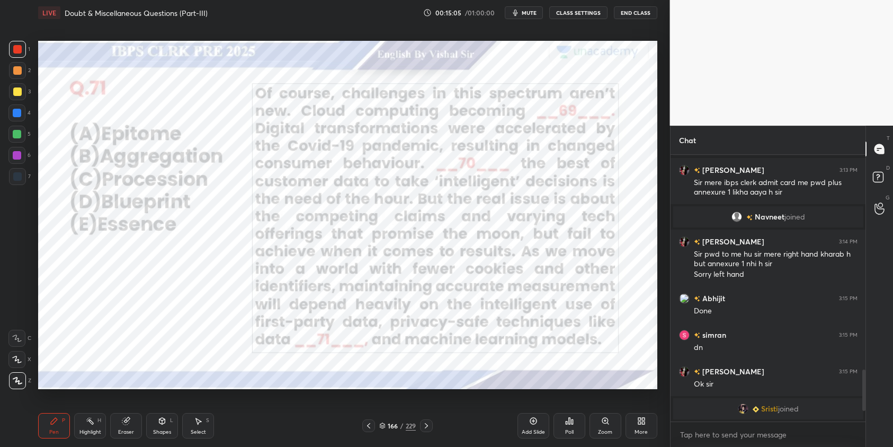
click at [569, 420] on icon at bounding box center [569, 420] width 2 height 6
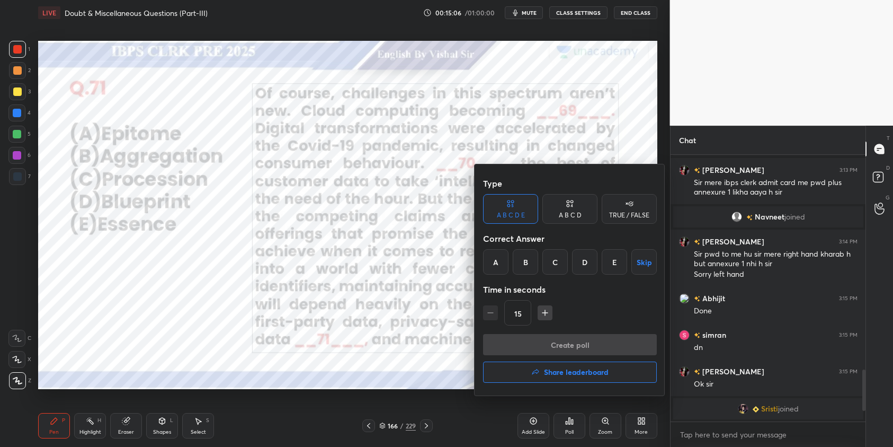
click at [528, 266] on div "B" at bounding box center [525, 261] width 25 height 25
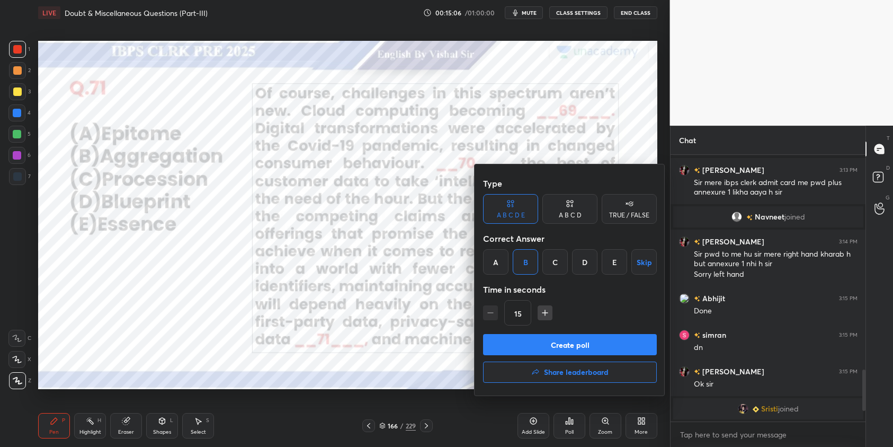
click at [569, 341] on button "Create poll" at bounding box center [570, 344] width 174 height 21
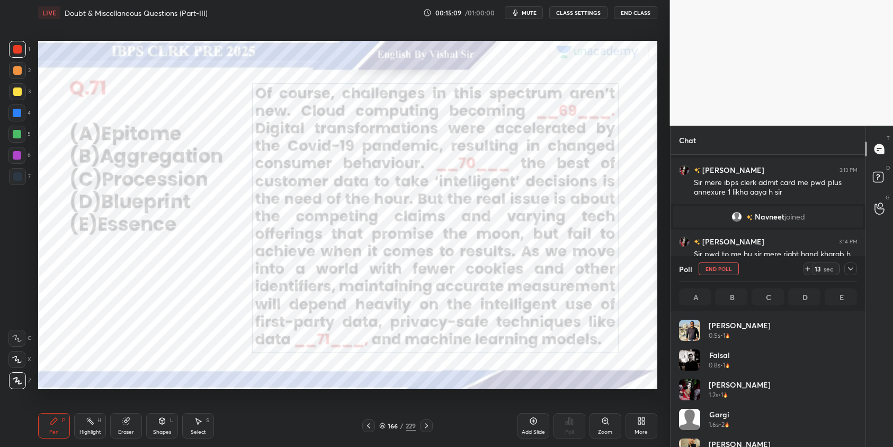
scroll to position [124, 175]
click at [724, 267] on button "End Poll" at bounding box center [719, 268] width 40 height 13
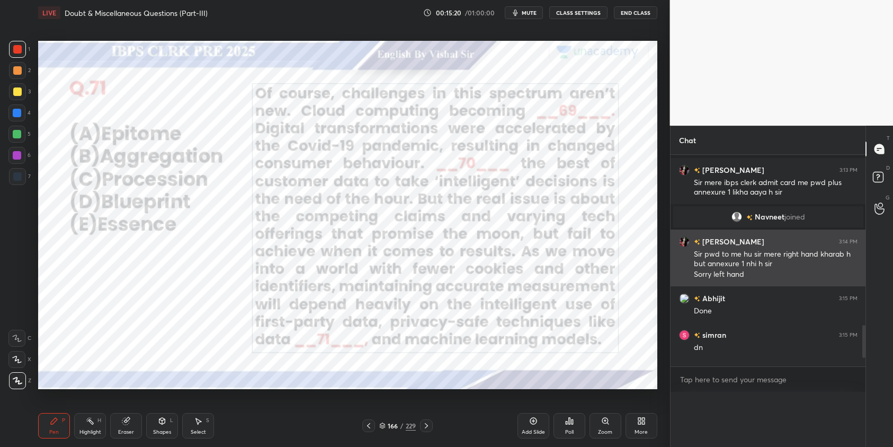
scroll to position [79, 175]
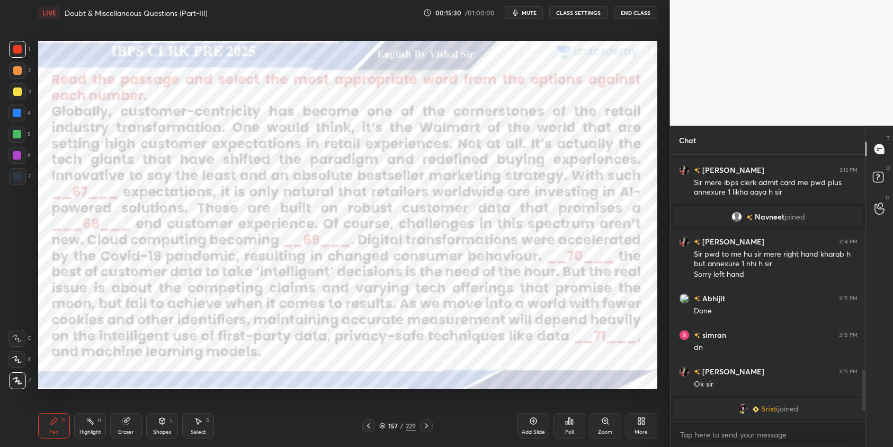
drag, startPoint x: 20, startPoint y: 113, endPoint x: 30, endPoint y: 118, distance: 11.1
click at [20, 114] on div at bounding box center [17, 113] width 8 height 8
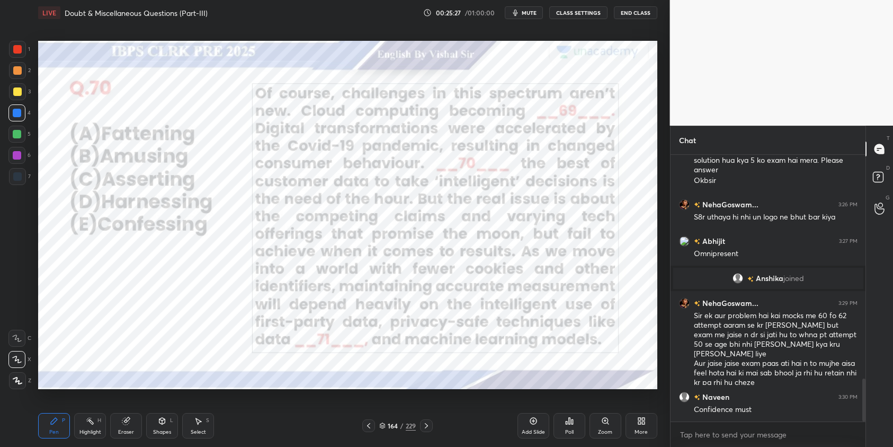
scroll to position [1425, 0]
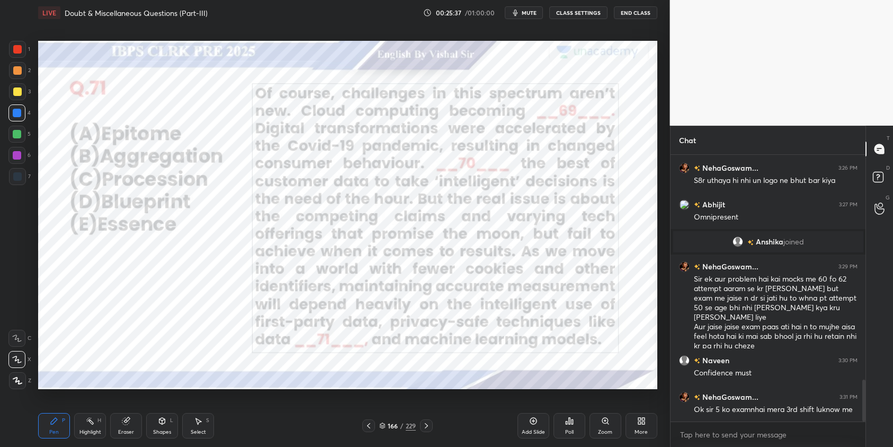
drag, startPoint x: 22, startPoint y: 379, endPoint x: 38, endPoint y: 377, distance: 15.6
click at [22, 379] on div at bounding box center [17, 380] width 17 height 17
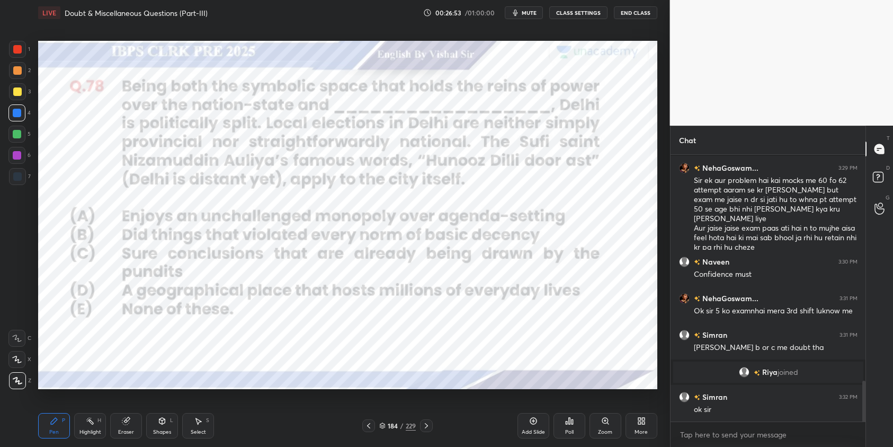
scroll to position [1501, 0]
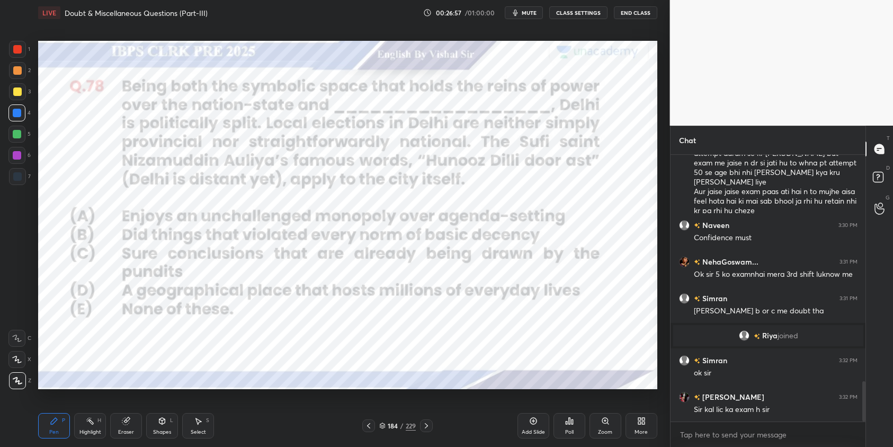
click at [384, 424] on icon at bounding box center [382, 424] width 5 height 3
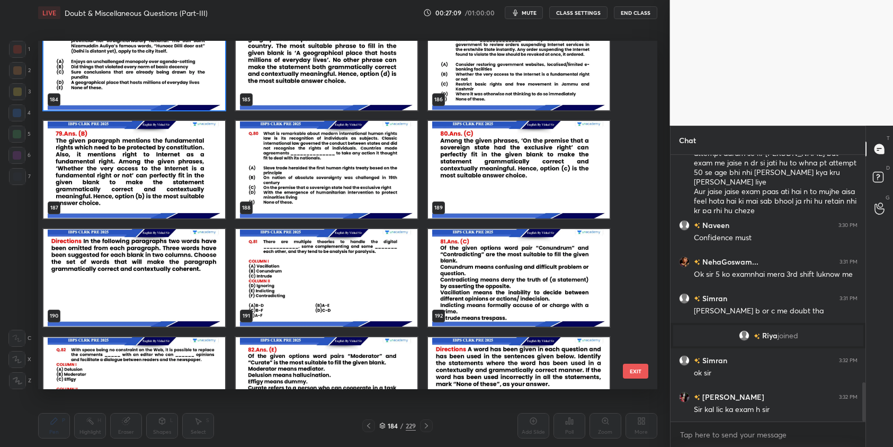
scroll to position [1547, 0]
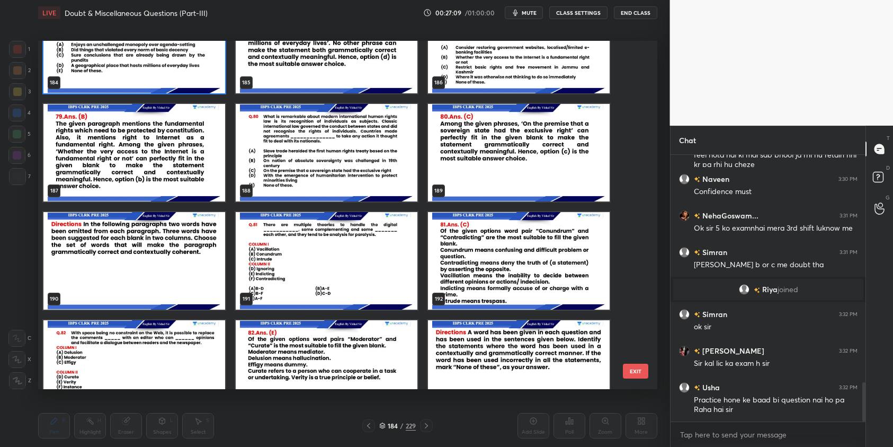
click at [159, 226] on img "grid" at bounding box center [134, 260] width 182 height 97
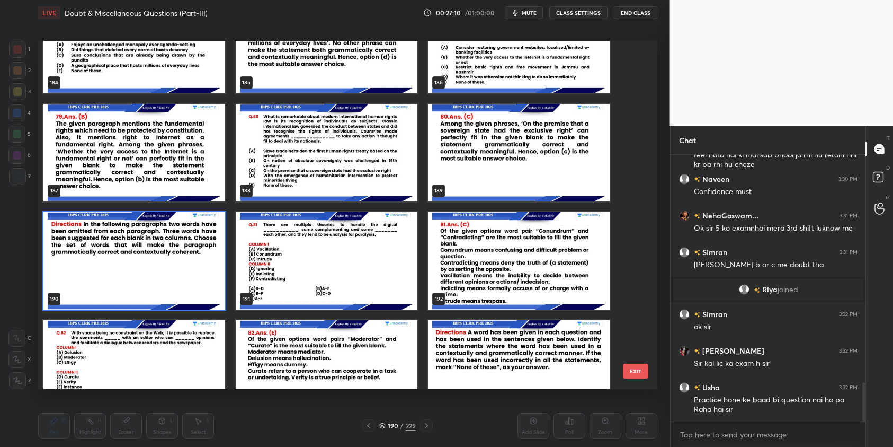
click at [159, 226] on img "grid" at bounding box center [134, 260] width 182 height 97
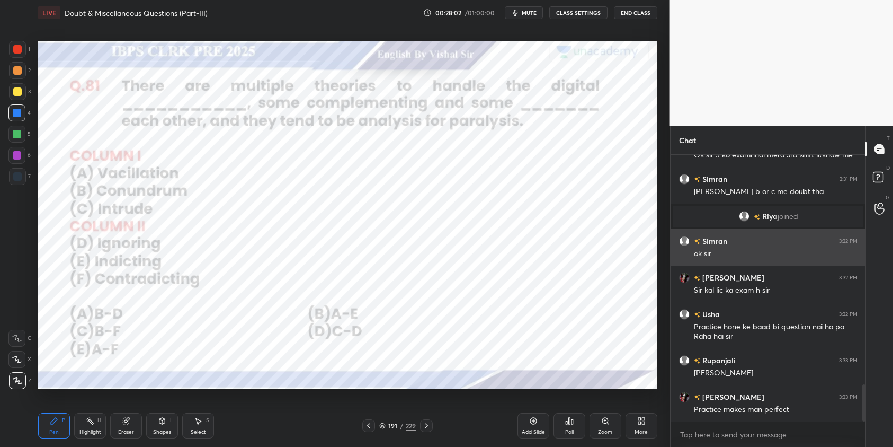
scroll to position [1656, 0]
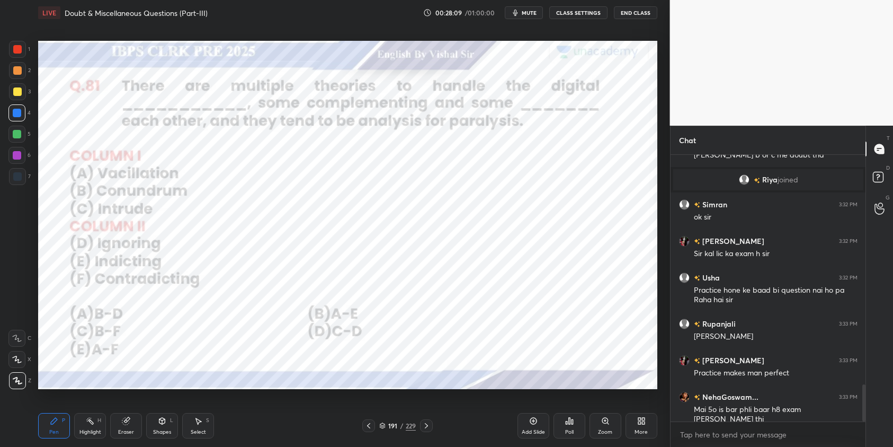
click at [575, 421] on div "Poll" at bounding box center [570, 425] width 32 height 25
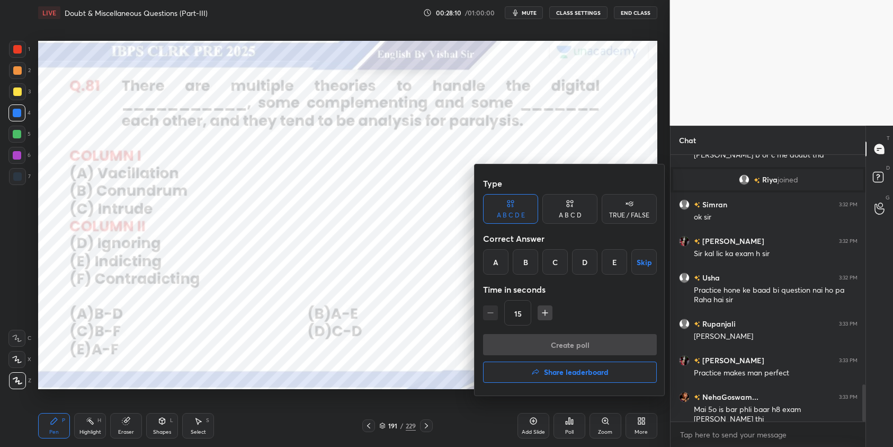
drag, startPoint x: 555, startPoint y: 265, endPoint x: 568, endPoint y: 285, distance: 23.7
click at [556, 266] on div "C" at bounding box center [554, 261] width 25 height 25
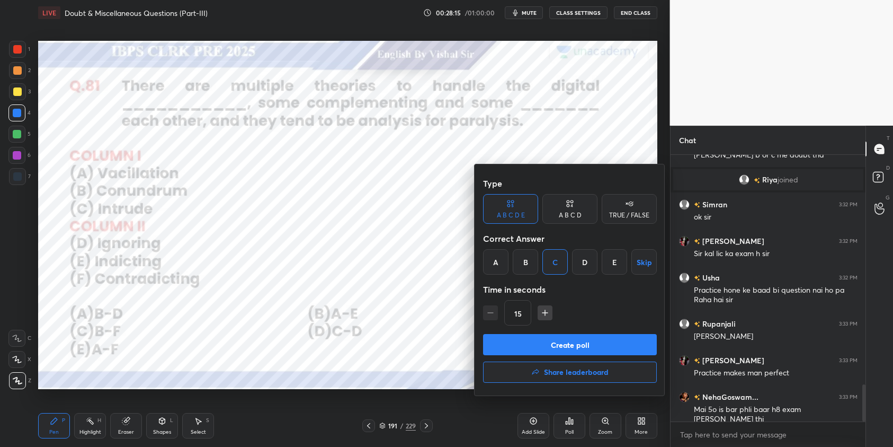
click at [637, 343] on button "Create poll" at bounding box center [570, 344] width 174 height 21
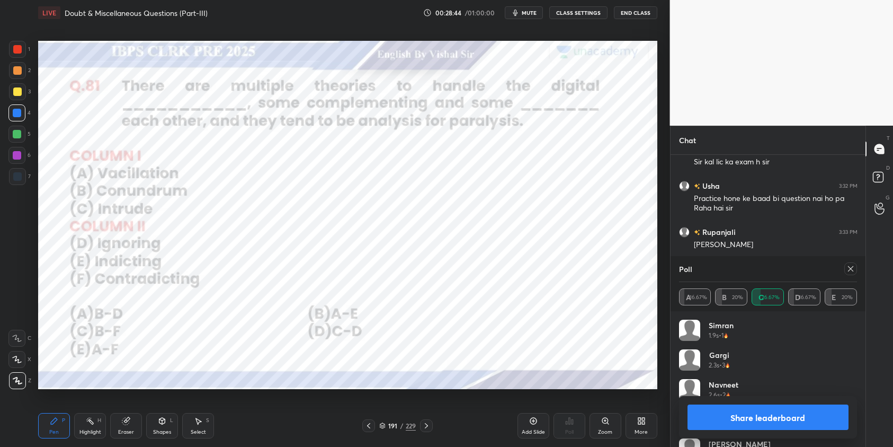
scroll to position [1794, 0]
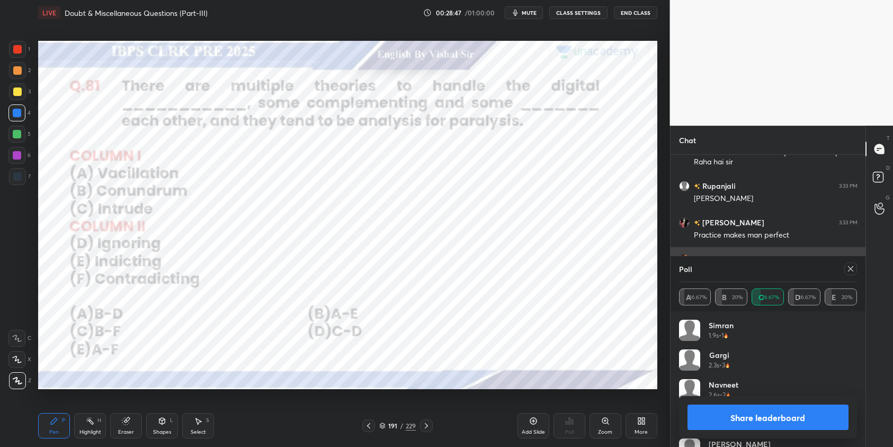
click at [852, 268] on icon at bounding box center [850, 268] width 8 height 8
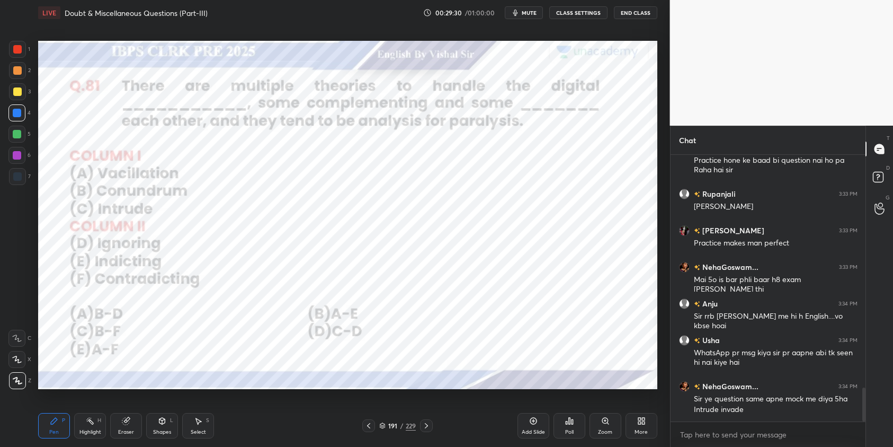
scroll to position [1823, 0]
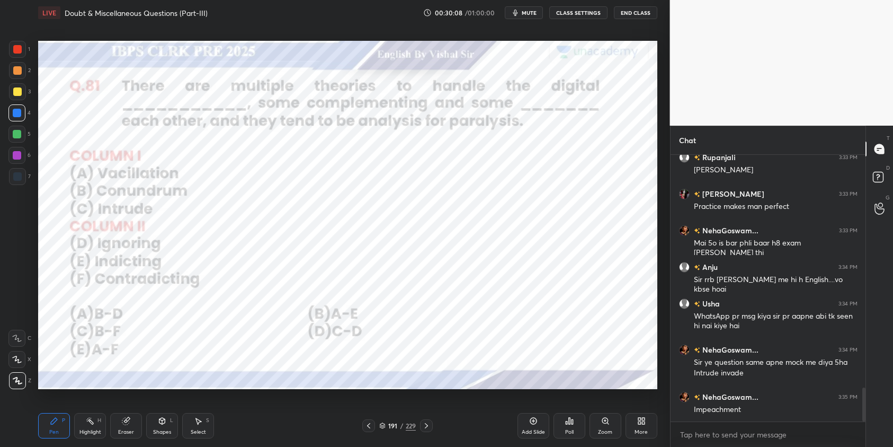
drag, startPoint x: 19, startPoint y: 154, endPoint x: 24, endPoint y: 161, distance: 8.7
click at [19, 155] on div at bounding box center [17, 155] width 8 height 8
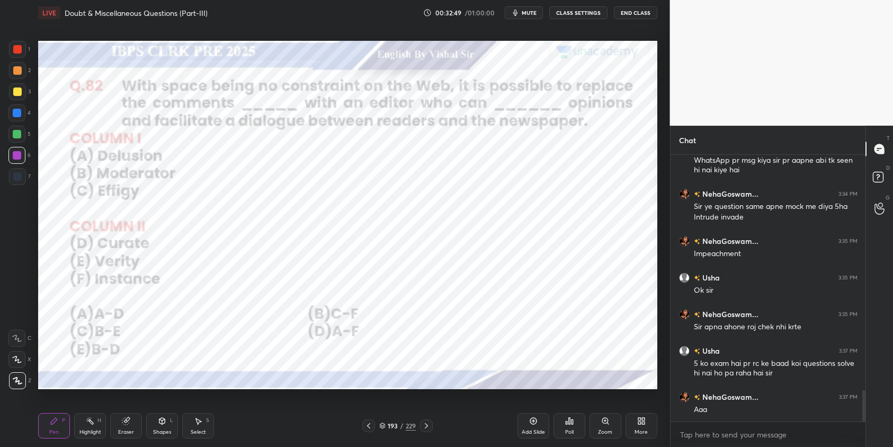
scroll to position [2015, 0]
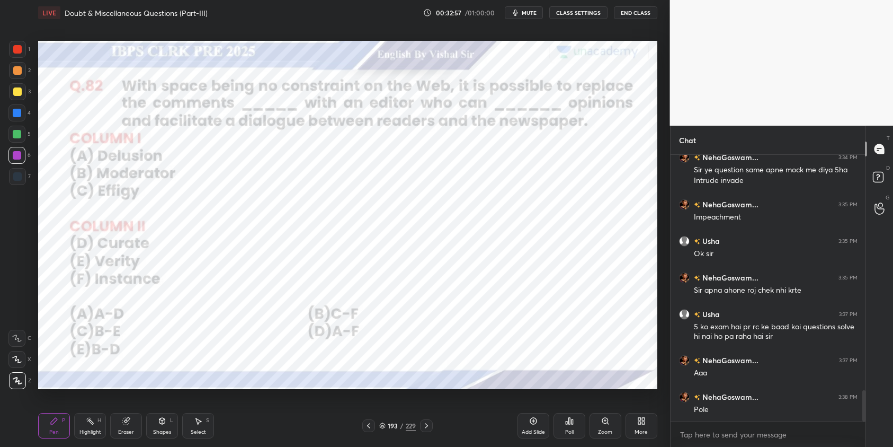
click at [574, 427] on div "Poll" at bounding box center [570, 425] width 32 height 25
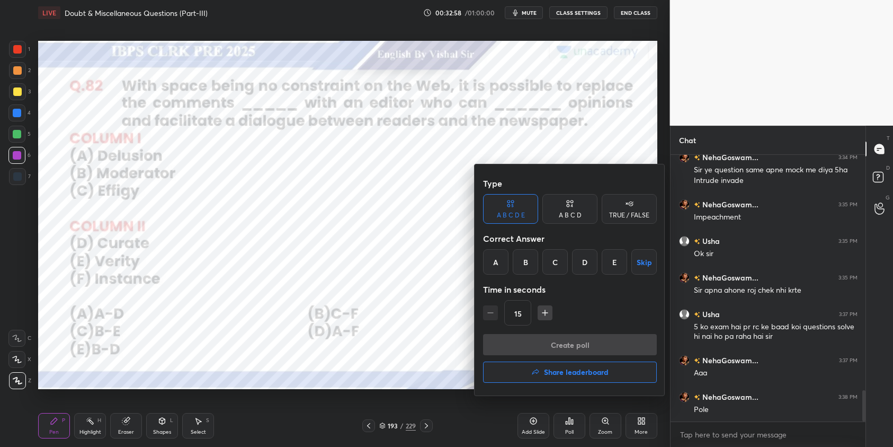
click at [622, 263] on div "E" at bounding box center [614, 261] width 25 height 25
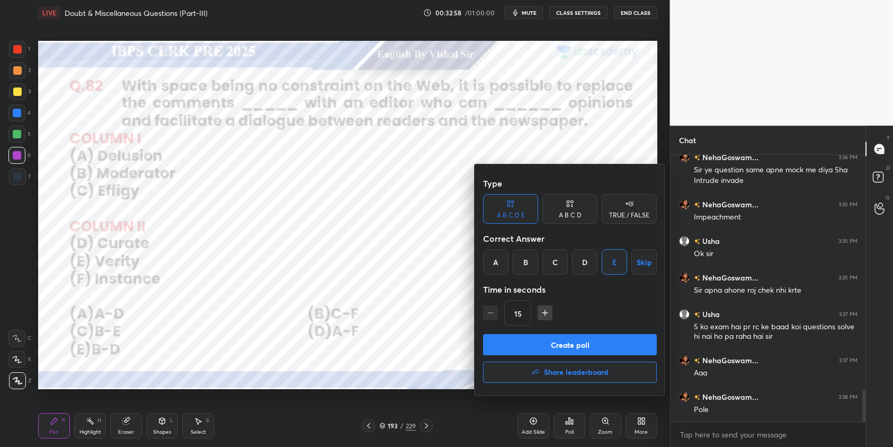
drag, startPoint x: 600, startPoint y: 343, endPoint x: 608, endPoint y: 344, distance: 8.0
click at [599, 343] on button "Create poll" at bounding box center [570, 344] width 174 height 21
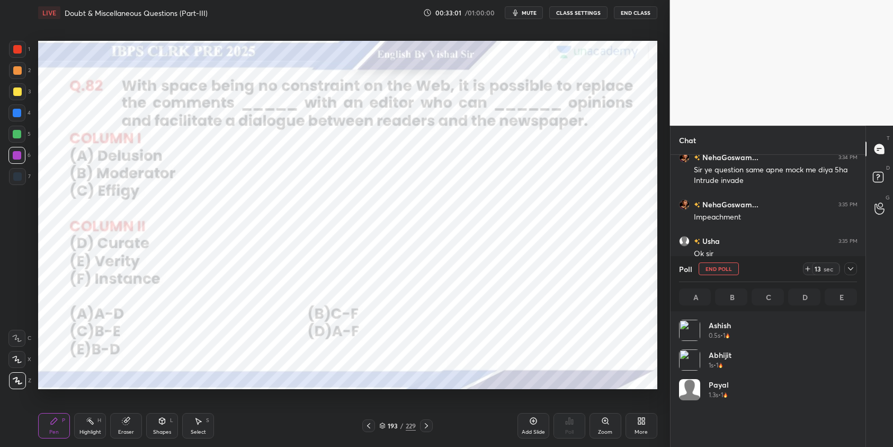
scroll to position [124, 175]
click at [22, 52] on div at bounding box center [17, 49] width 17 height 17
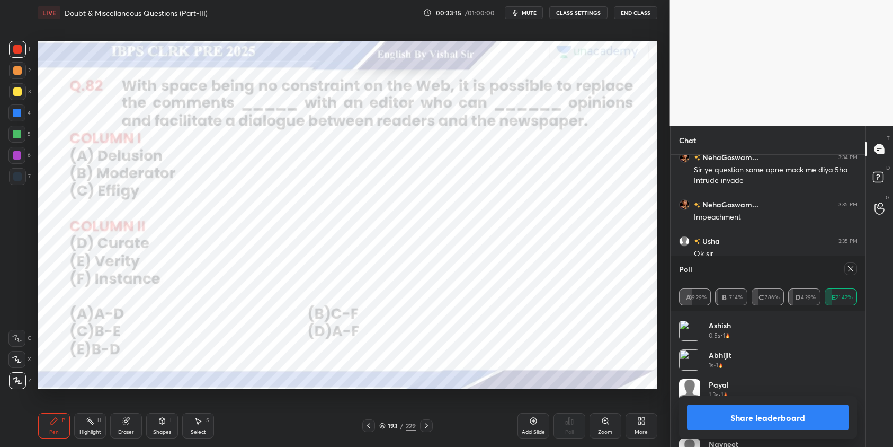
click at [855, 268] on div at bounding box center [850, 268] width 13 height 13
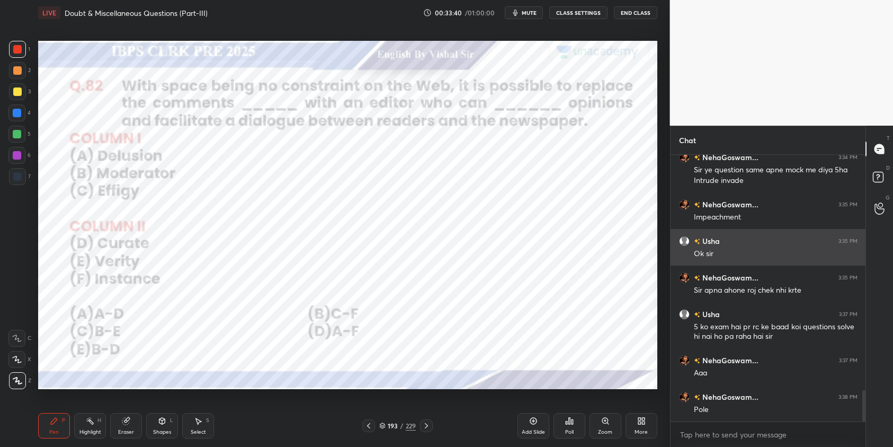
scroll to position [2040, 0]
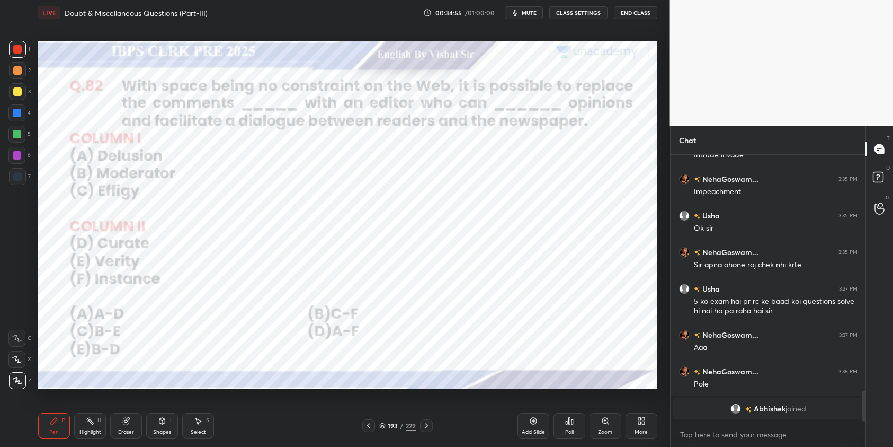
click at [129, 425] on div "Eraser" at bounding box center [126, 425] width 32 height 25
click at [54, 423] on icon at bounding box center [54, 420] width 8 height 8
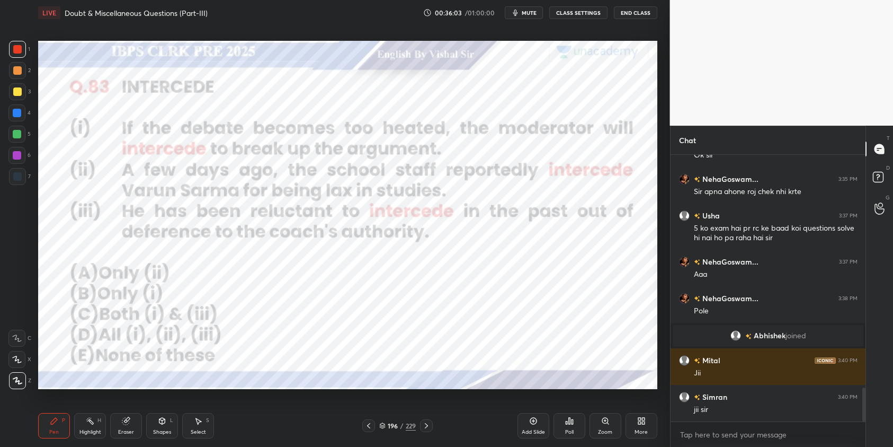
scroll to position [4, 4]
click at [565, 425] on div "Poll" at bounding box center [570, 425] width 32 height 25
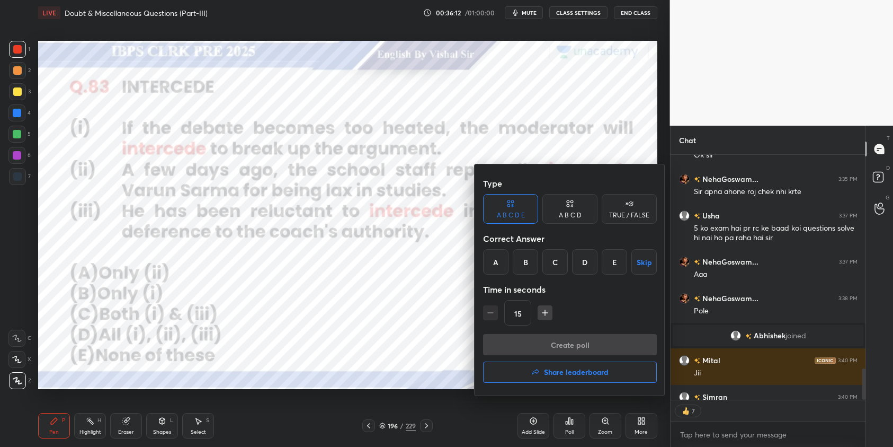
drag, startPoint x: 552, startPoint y: 262, endPoint x: 569, endPoint y: 295, distance: 37.2
click at [552, 262] on div "C" at bounding box center [554, 261] width 25 height 25
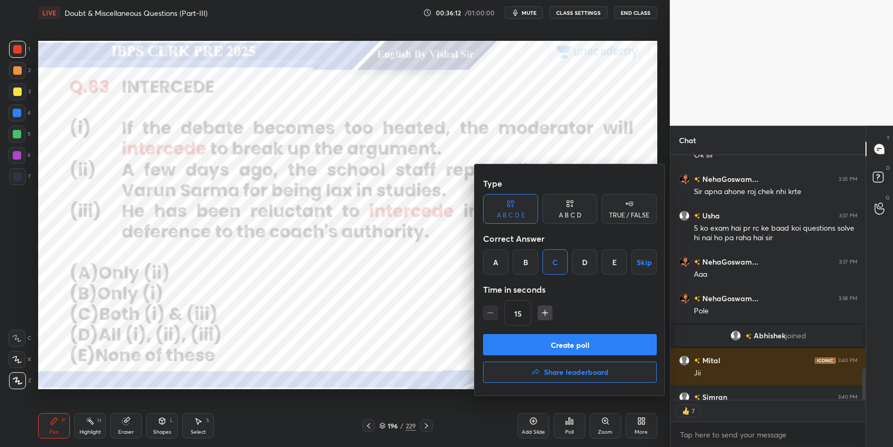
drag, startPoint x: 576, startPoint y: 348, endPoint x: 586, endPoint y: 350, distance: 10.8
click at [575, 349] on button "Create poll" at bounding box center [570, 344] width 174 height 21
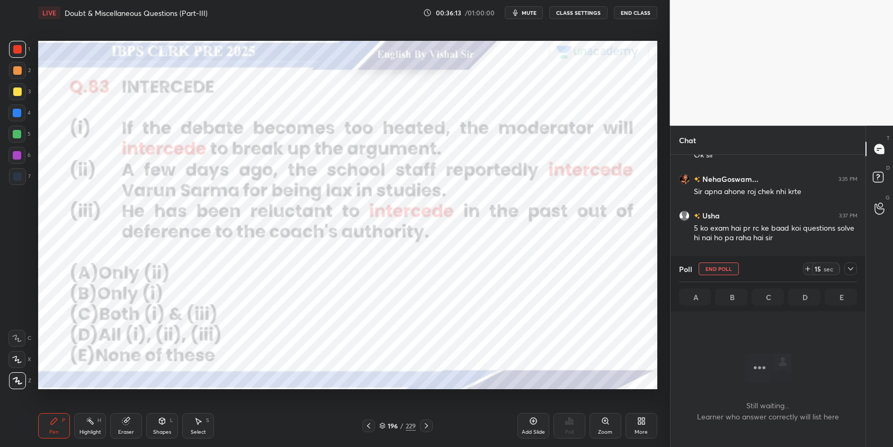
scroll to position [120, 192]
click at [846, 270] on div at bounding box center [850, 268] width 13 height 13
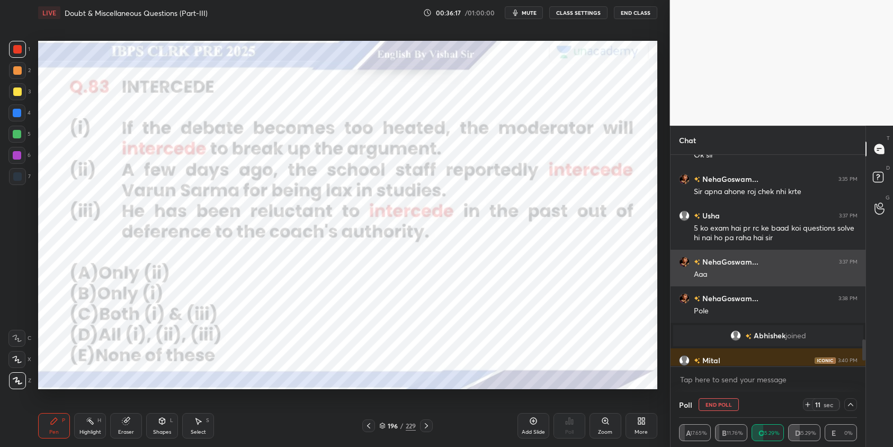
scroll to position [1871, 0]
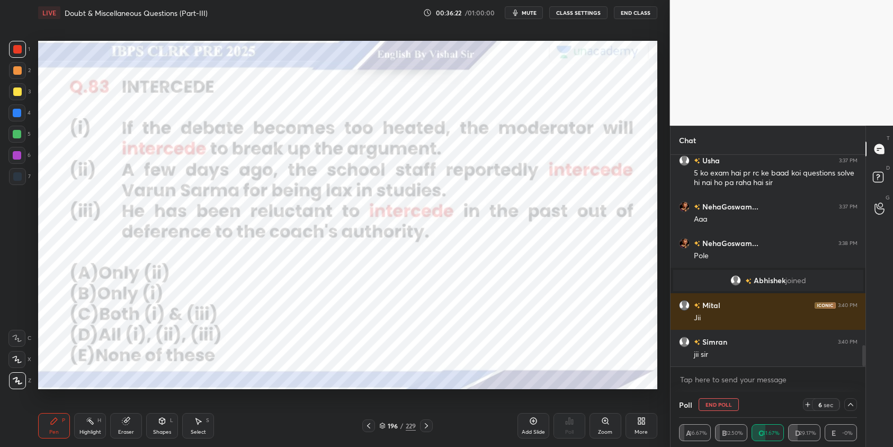
click at [22, 113] on div at bounding box center [16, 112] width 17 height 17
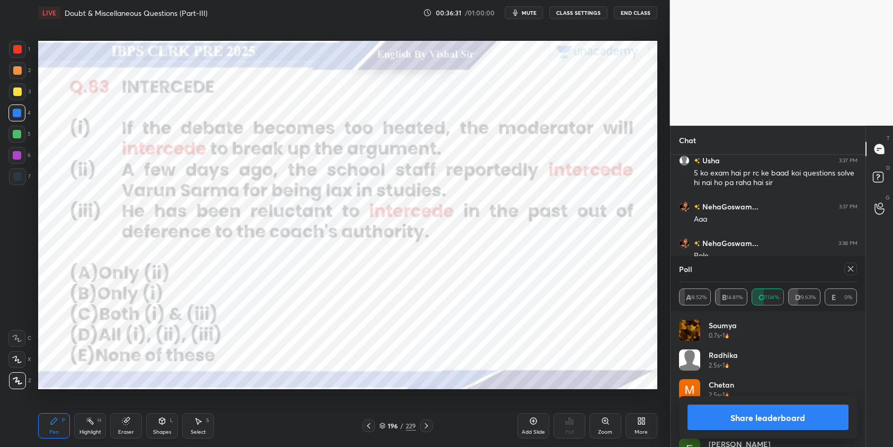
scroll to position [1908, 0]
click at [851, 269] on icon at bounding box center [850, 268] width 8 height 8
type textarea "x"
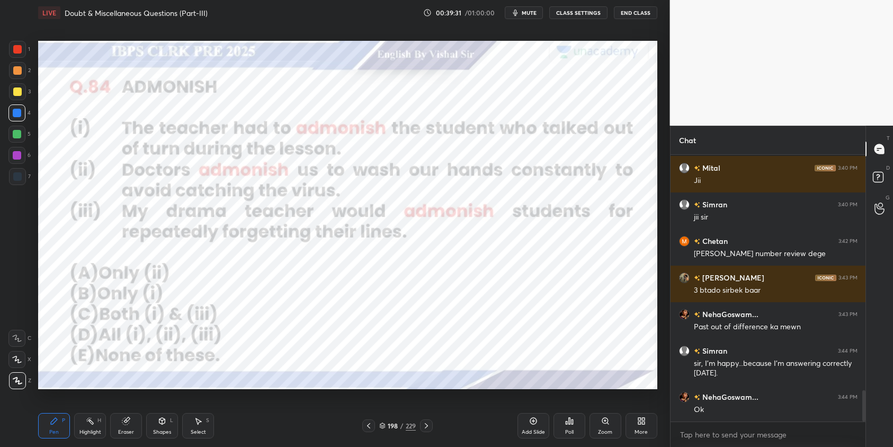
scroll to position [2034, 0]
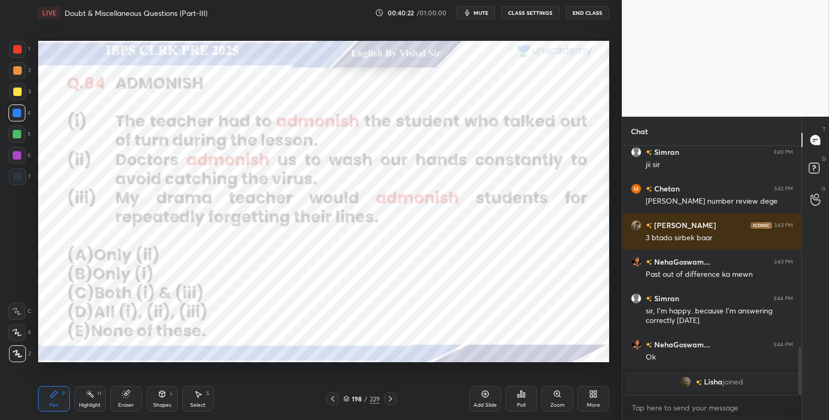
click at [519, 369] on icon at bounding box center [521, 393] width 8 height 8
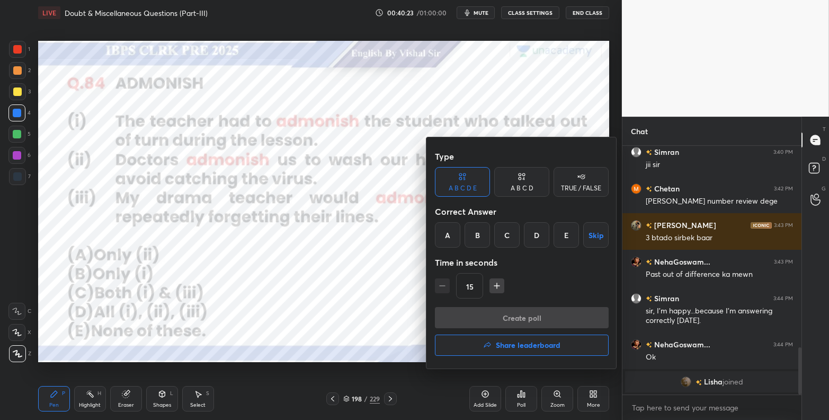
click at [543, 241] on div "D" at bounding box center [536, 234] width 25 height 25
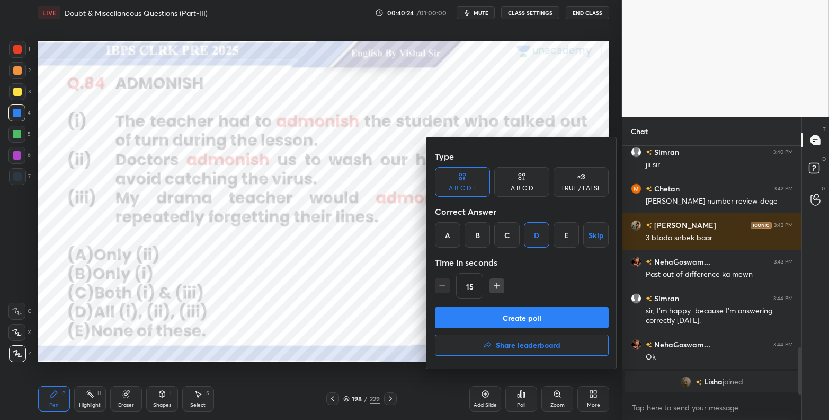
click at [558, 310] on button "Create poll" at bounding box center [522, 317] width 174 height 21
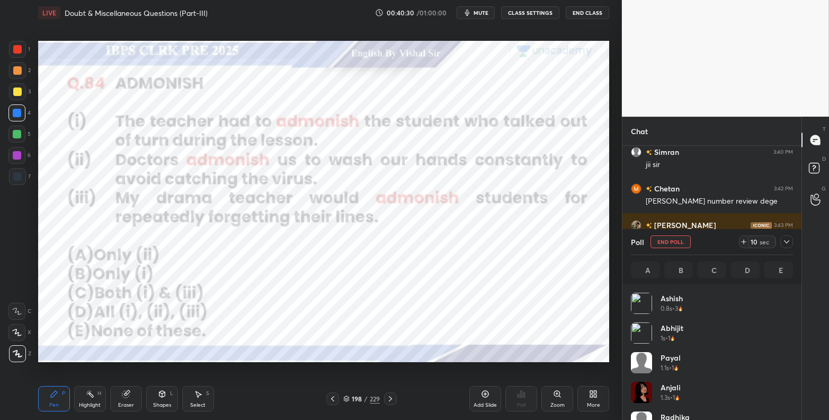
click at [768, 240] on icon at bounding box center [786, 241] width 5 height 3
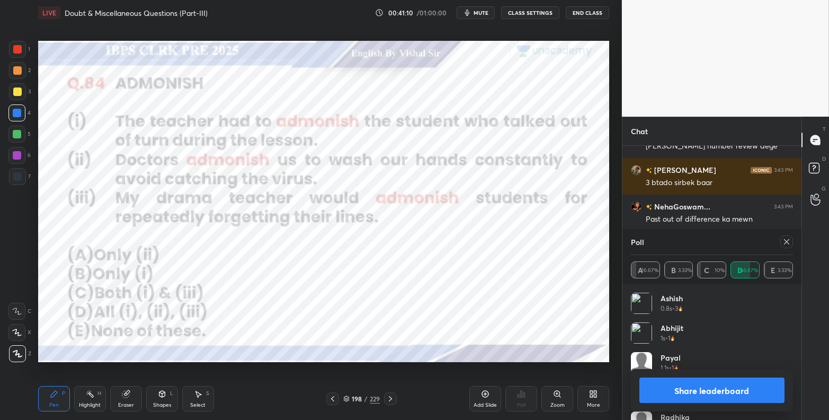
click at [768, 243] on icon at bounding box center [786, 241] width 8 height 8
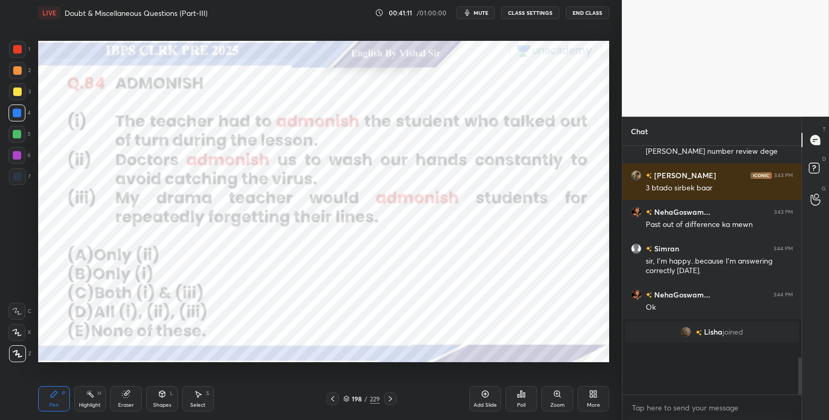
scroll to position [207, 176]
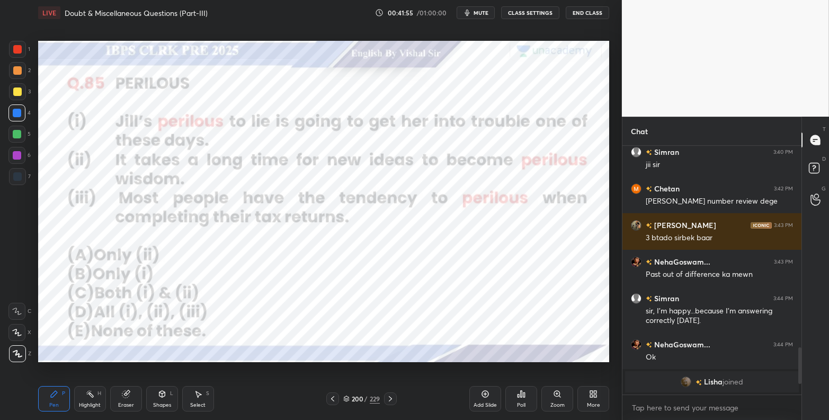
click at [521, 369] on icon at bounding box center [522, 393] width 2 height 6
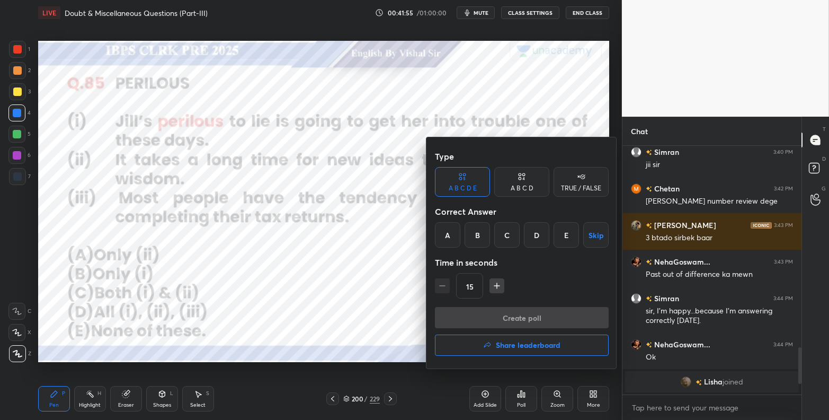
drag, startPoint x: 571, startPoint y: 236, endPoint x: 585, endPoint y: 273, distance: 39.9
click at [569, 239] on div "E" at bounding box center [566, 234] width 25 height 25
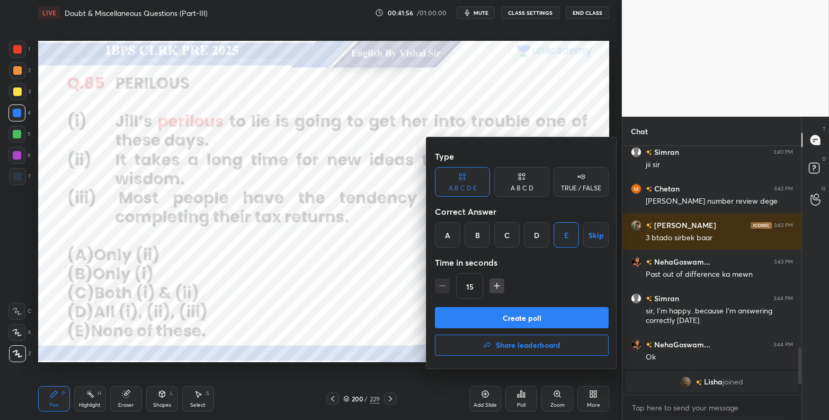
click at [574, 318] on button "Create poll" at bounding box center [522, 317] width 174 height 21
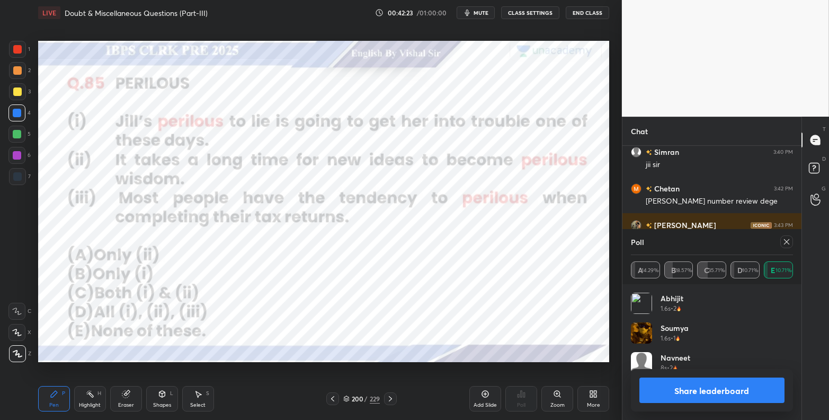
scroll to position [1145, 0]
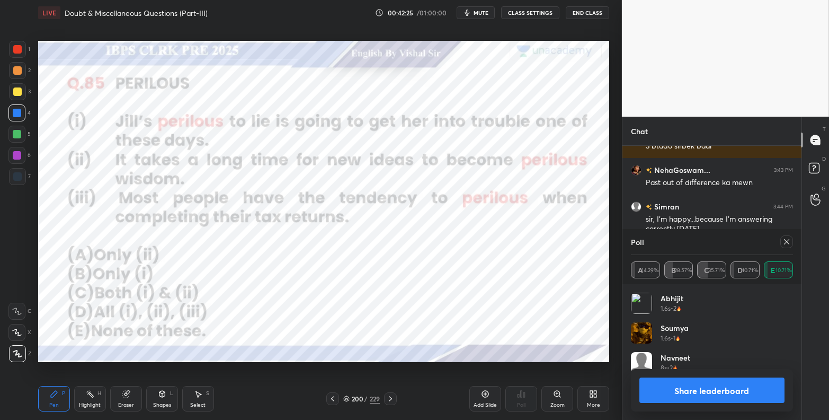
click at [768, 245] on icon at bounding box center [786, 241] width 8 height 8
type textarea "x"
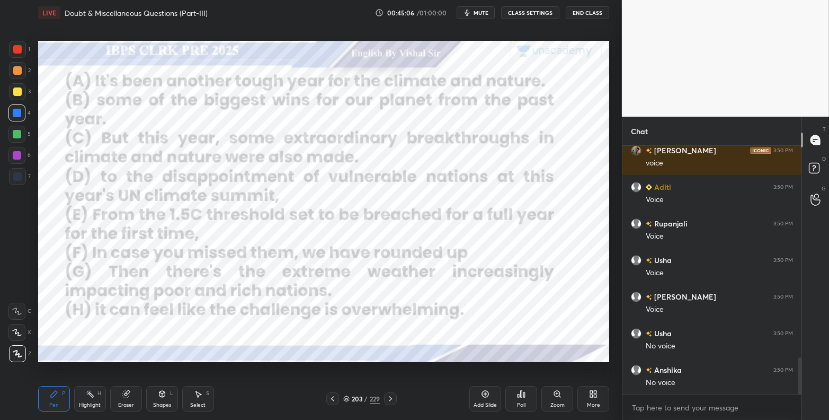
scroll to position [1457, 0]
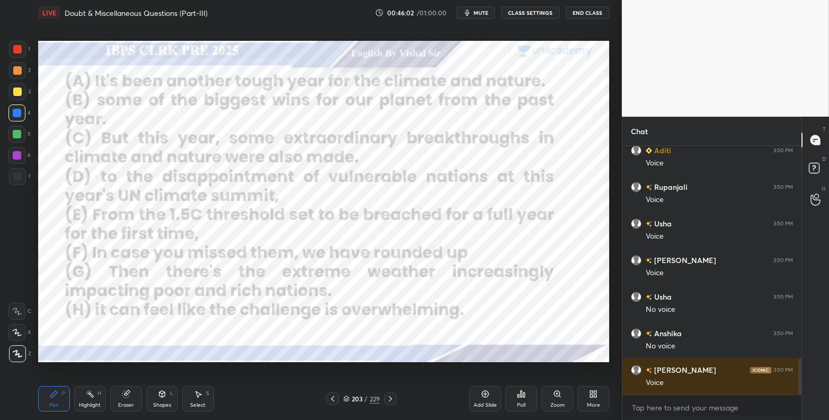
click at [479, 10] on span "mute" at bounding box center [481, 12] width 15 height 7
drag, startPoint x: 486, startPoint y: 12, endPoint x: 525, endPoint y: 14, distance: 38.7
click at [487, 12] on span "unmute" at bounding box center [480, 12] width 23 height 7
click at [533, 12] on button "CLASS SETTINGS" at bounding box center [530, 12] width 58 height 13
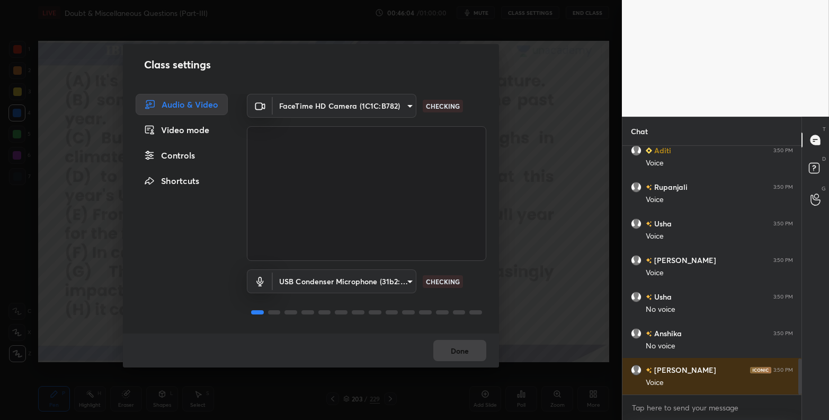
click at [343, 280] on body "1 2 3 4 5 6 7 C X Z C X Z E E Erase all H H LIVE Doubt & Miscellaneous Question…" at bounding box center [414, 210] width 829 height 420
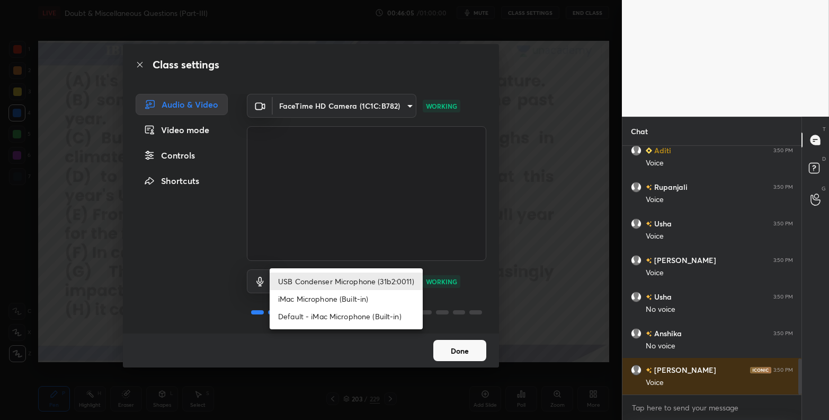
drag, startPoint x: 341, startPoint y: 297, endPoint x: 343, endPoint y: 291, distance: 6.4
click at [341, 297] on li "iMac Microphone (Built-in)" at bounding box center [346, 298] width 153 height 17
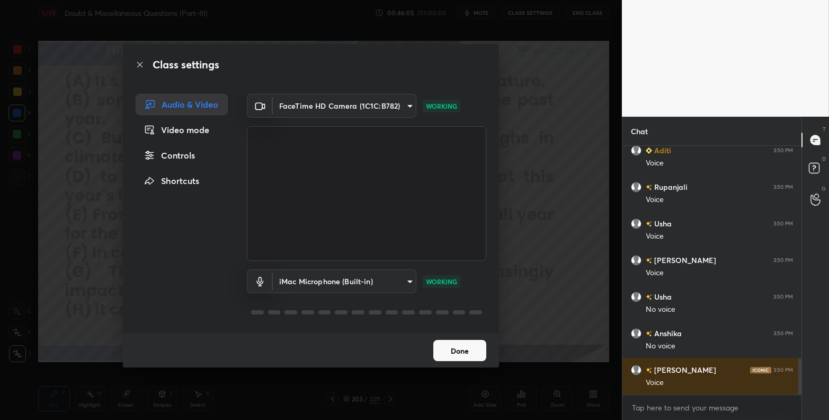
click at [345, 282] on body "1 2 3 4 5 6 7 C X Z C X Z E E Erase all H H LIVE Doubt & Miscellaneous Question…" at bounding box center [414, 210] width 829 height 420
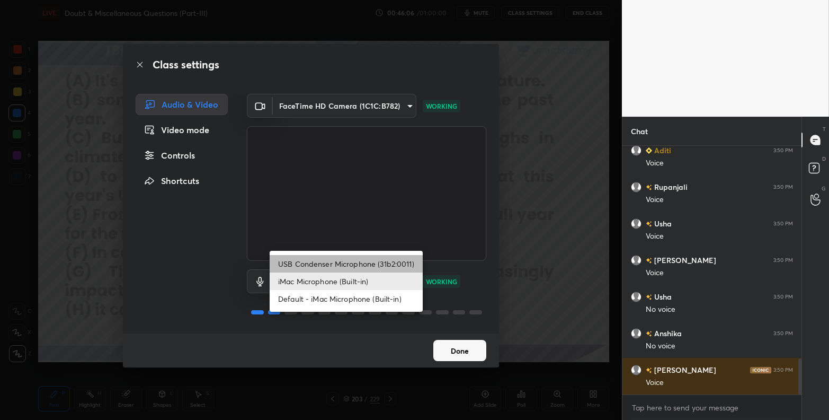
drag, startPoint x: 351, startPoint y: 258, endPoint x: 357, endPoint y: 271, distance: 14.5
click at [351, 260] on li "USB Condenser Microphone (31b2:0011)" at bounding box center [346, 263] width 153 height 17
type input "4081e34066c4d848a99dd48cfbcd9311d96df06159e339a5cc2cfa6984f5c3c1"
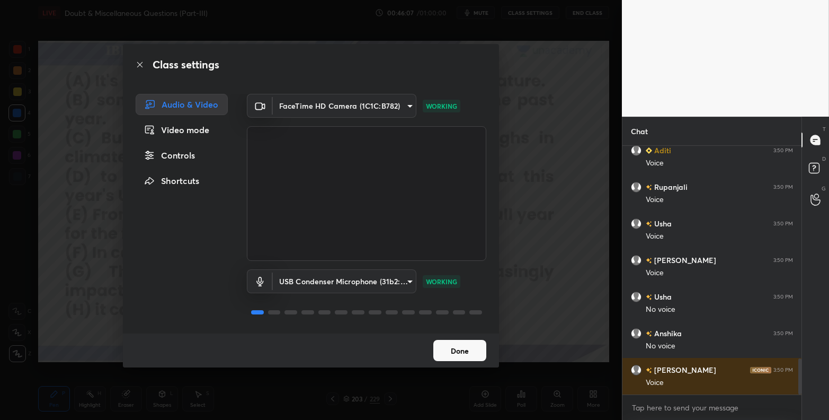
click at [464, 350] on button "Done" at bounding box center [459, 350] width 53 height 21
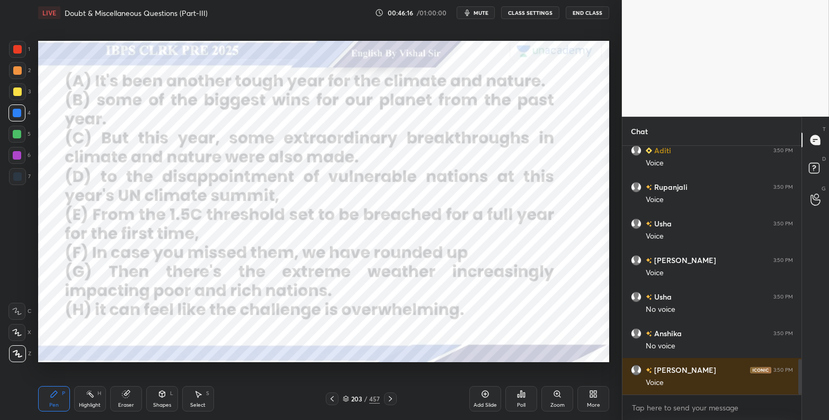
scroll to position [1493, 0]
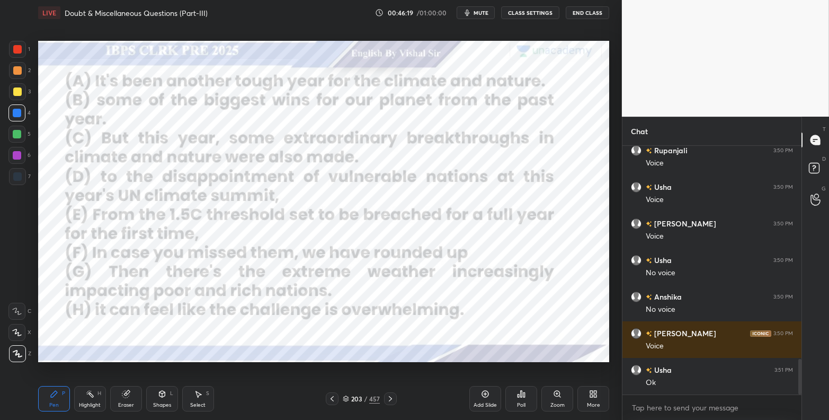
click at [479, 16] on span "mute" at bounding box center [481, 12] width 15 height 7
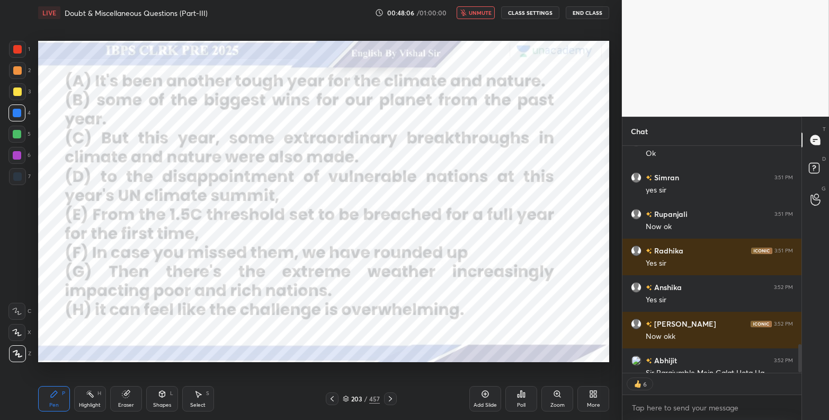
scroll to position [1744, 0]
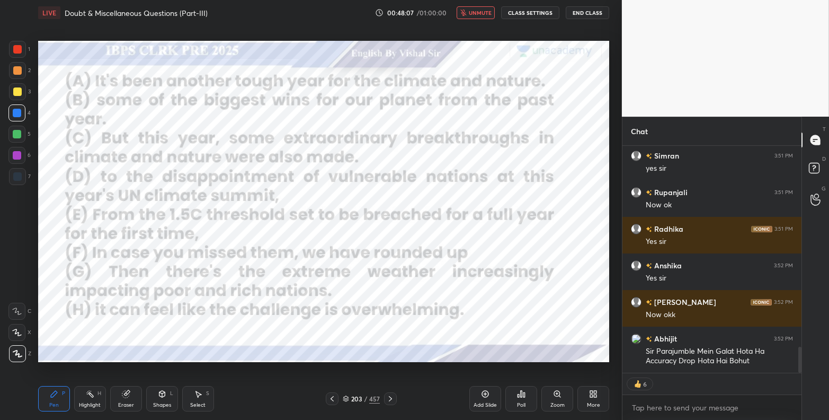
drag, startPoint x: 799, startPoint y: 352, endPoint x: 795, endPoint y: 369, distance: 17.0
click at [768, 368] on div at bounding box center [798, 259] width 6 height 227
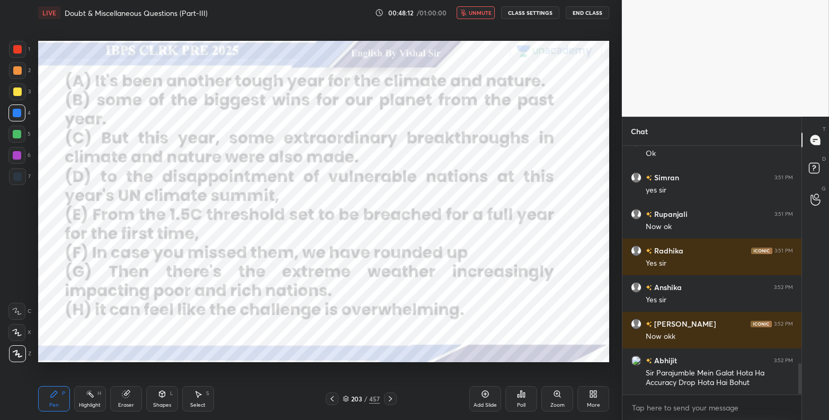
scroll to position [1722, 0]
drag, startPoint x: 478, startPoint y: 13, endPoint x: 481, endPoint y: 19, distance: 6.6
click at [478, 13] on span "unmute" at bounding box center [480, 12] width 23 height 7
click at [480, 12] on span "mute" at bounding box center [481, 12] width 15 height 7
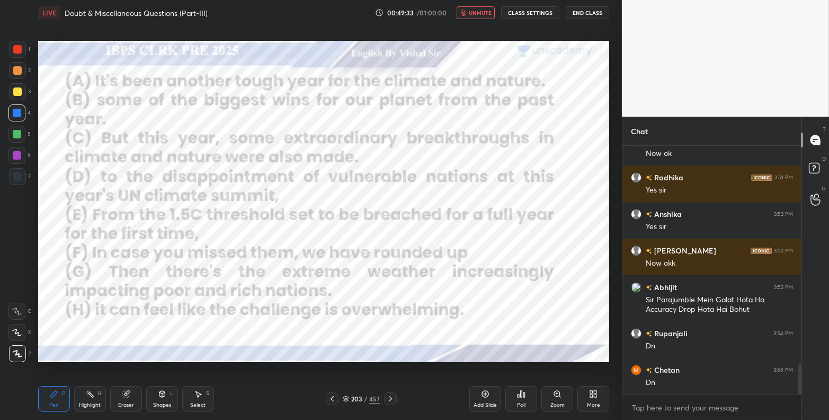
scroll to position [1832, 0]
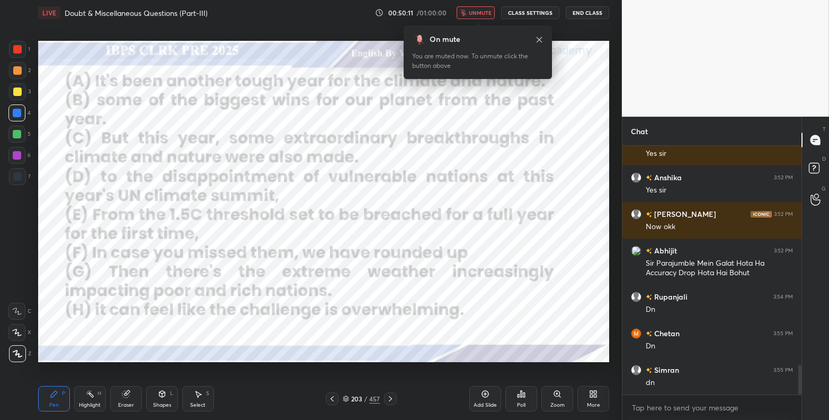
click at [466, 18] on button "unmute" at bounding box center [476, 12] width 38 height 13
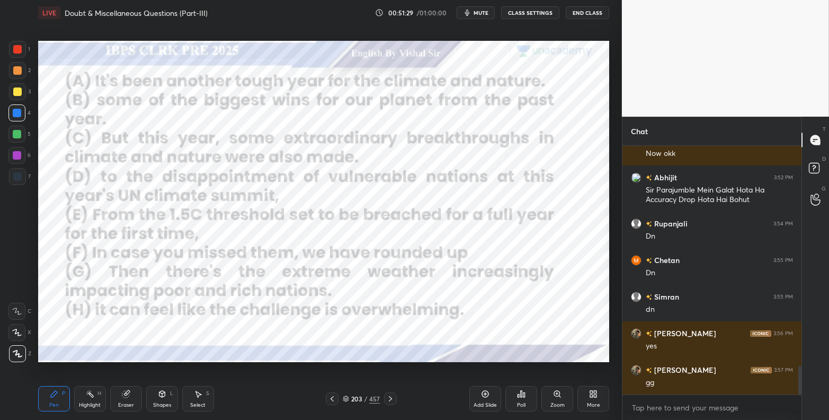
scroll to position [1941, 0]
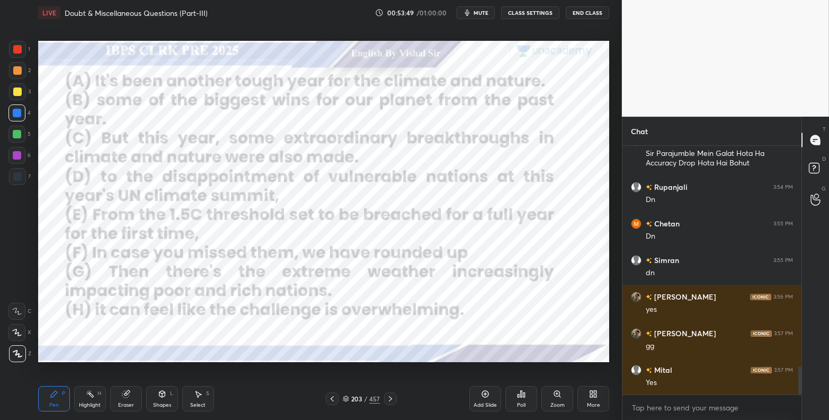
click at [21, 157] on div at bounding box center [17, 155] width 8 height 8
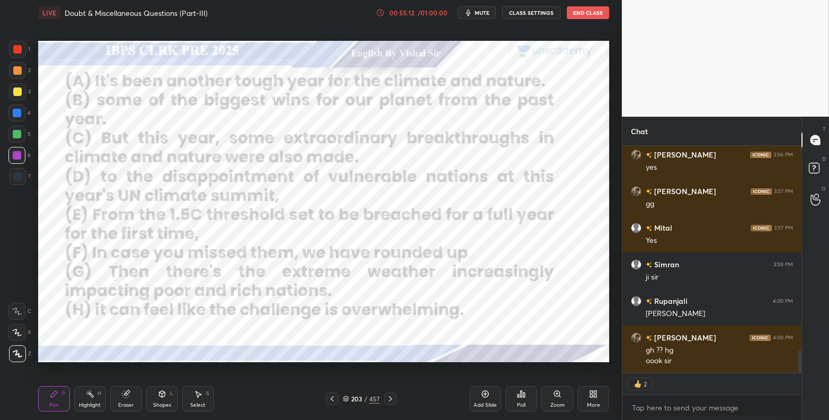
scroll to position [2109, 0]
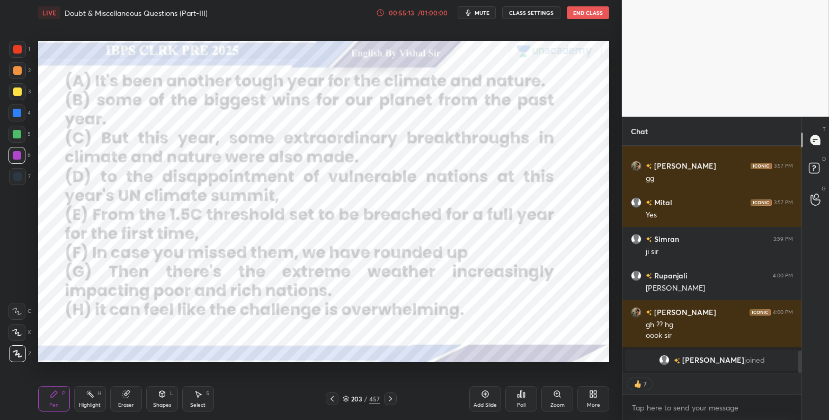
click at [492, 369] on div "Add Slide" at bounding box center [485, 398] width 32 height 25
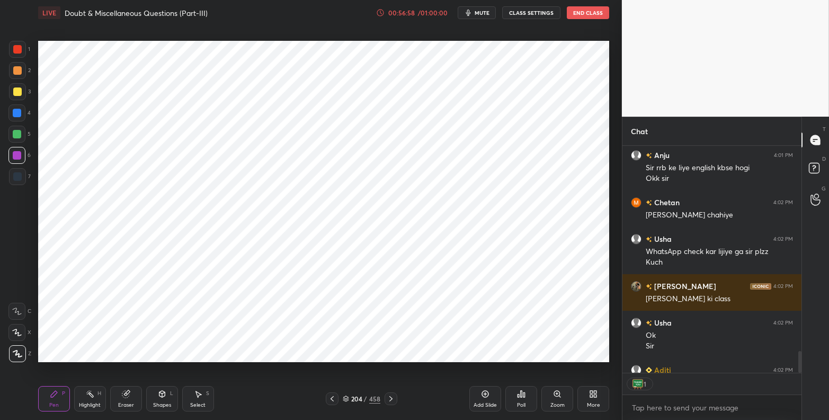
scroll to position [4, 3]
click at [597, 14] on button "End Class" at bounding box center [588, 12] width 42 height 13
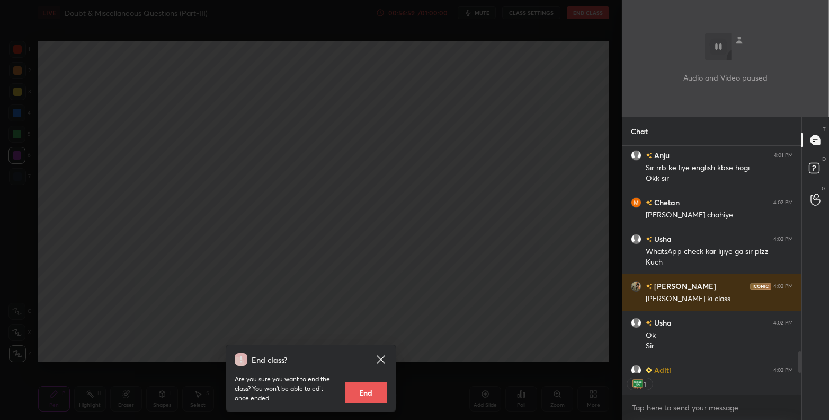
click at [365, 369] on button "End" at bounding box center [366, 391] width 42 height 21
type textarea "x"
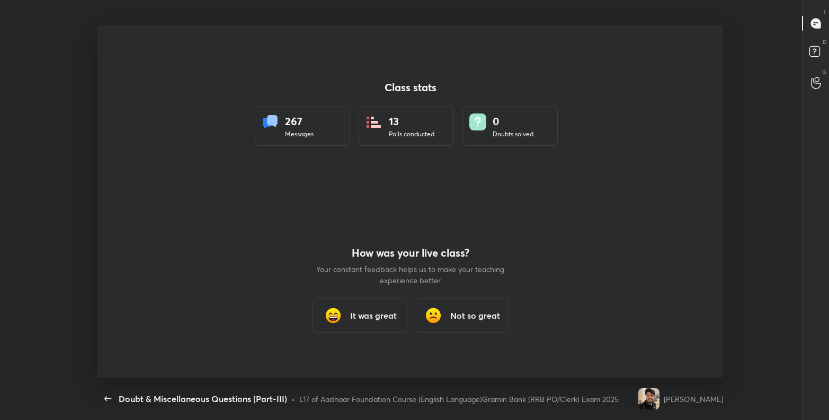
scroll to position [52620, 52168]
